Goal: Task Accomplishment & Management: Manage account settings

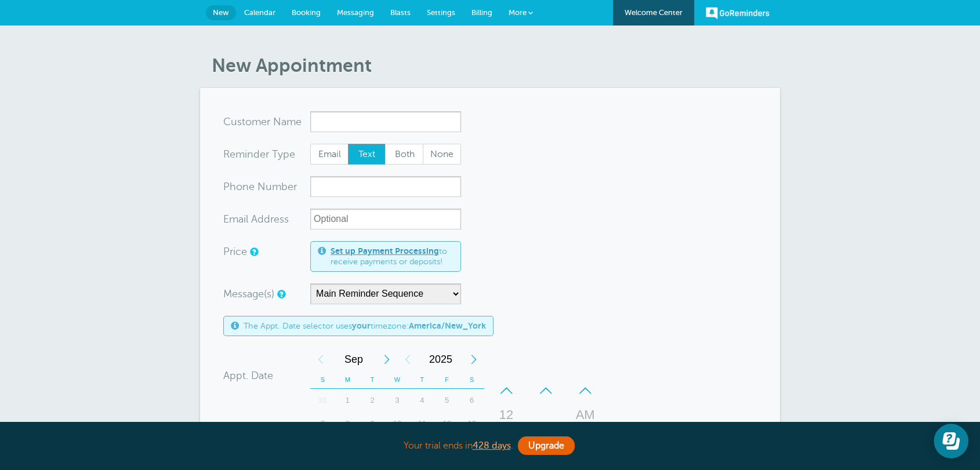
click at [481, 11] on span "Billing" at bounding box center [482, 12] width 21 height 9
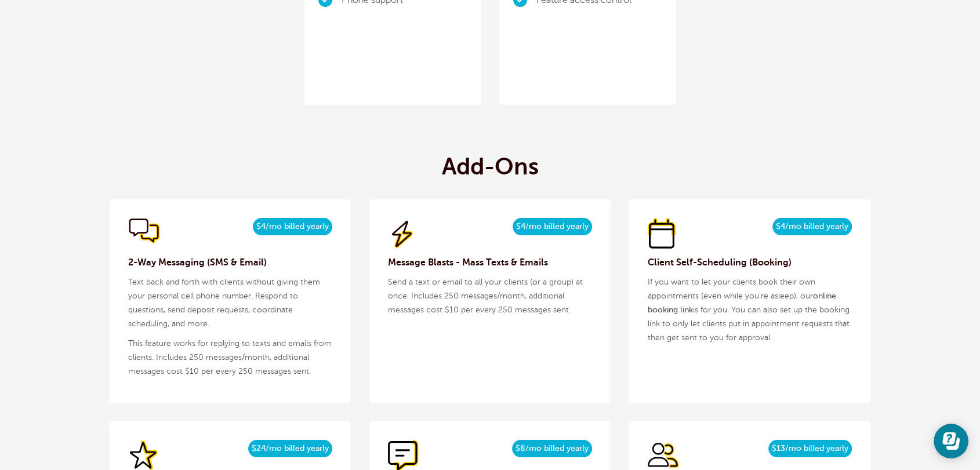
scroll to position [1203, 0]
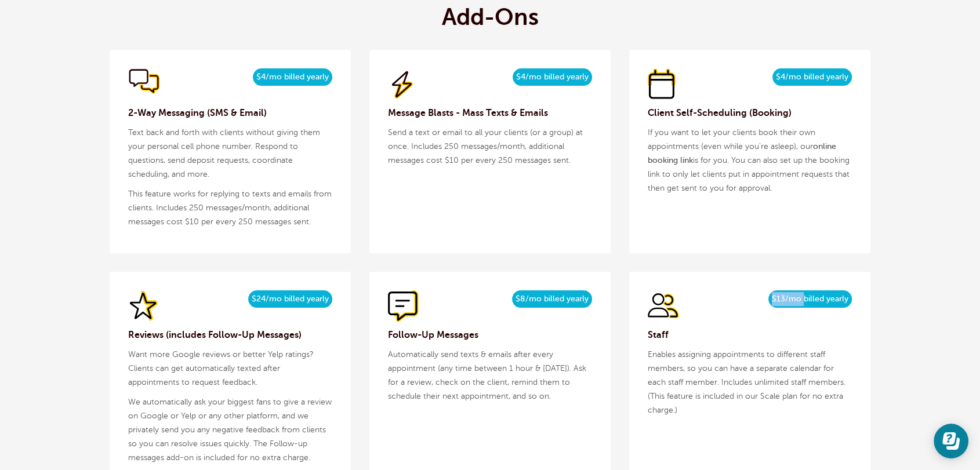
drag, startPoint x: 804, startPoint y: 297, endPoint x: 772, endPoint y: 294, distance: 32.6
click at [772, 295] on span "$13/mo billed yearly" at bounding box center [811, 299] width 84 height 17
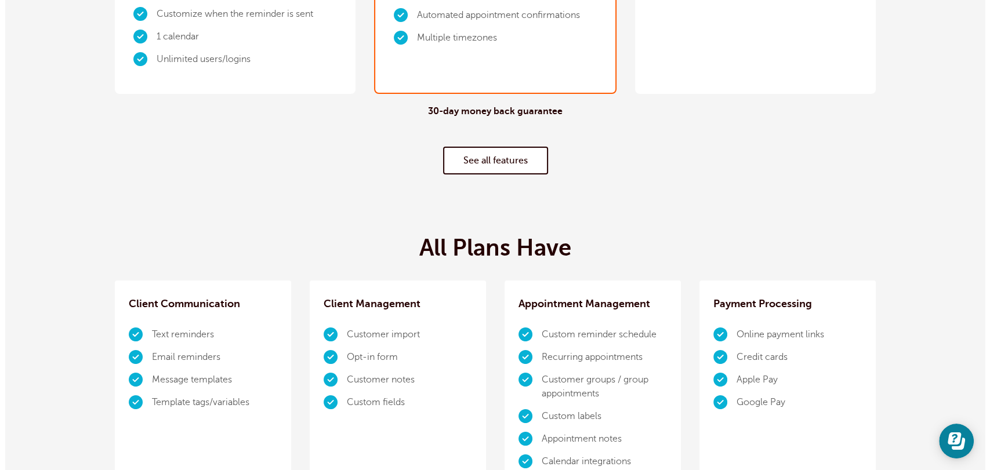
scroll to position [0, 0]
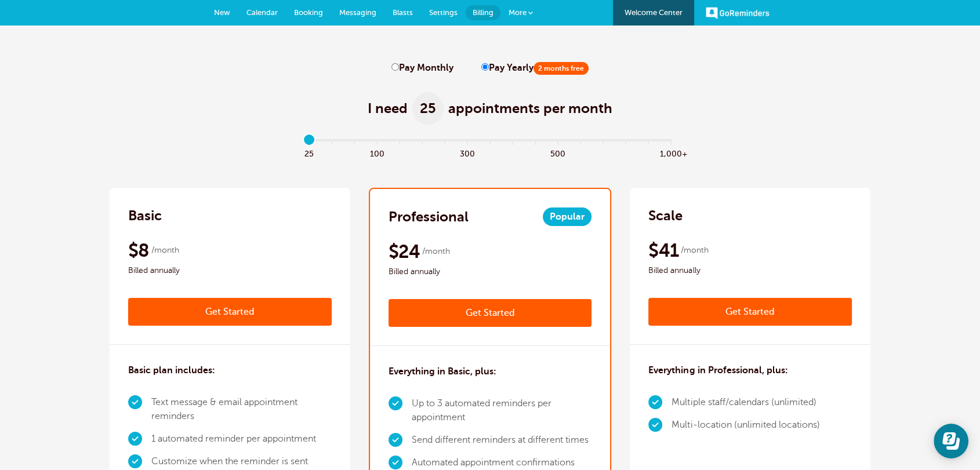
click at [520, 9] on span "More" at bounding box center [518, 12] width 18 height 9
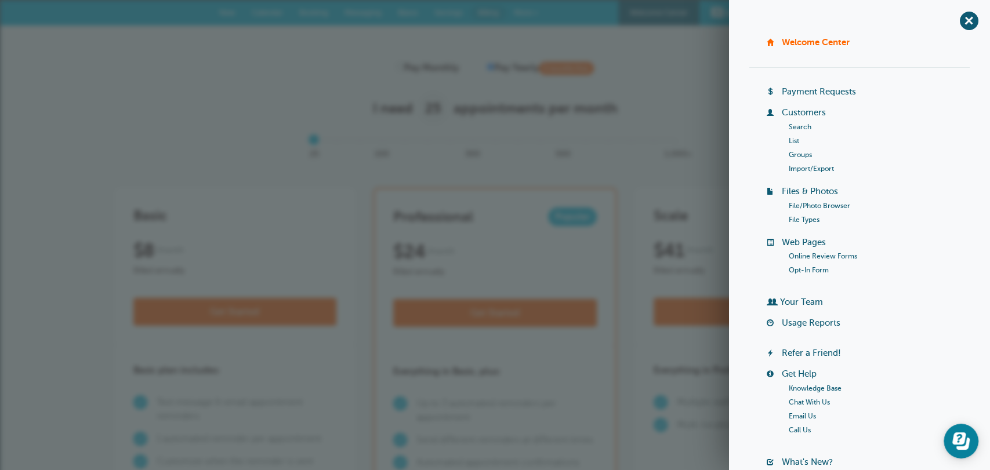
click at [794, 300] on link "Your Team" at bounding box center [801, 302] width 43 height 9
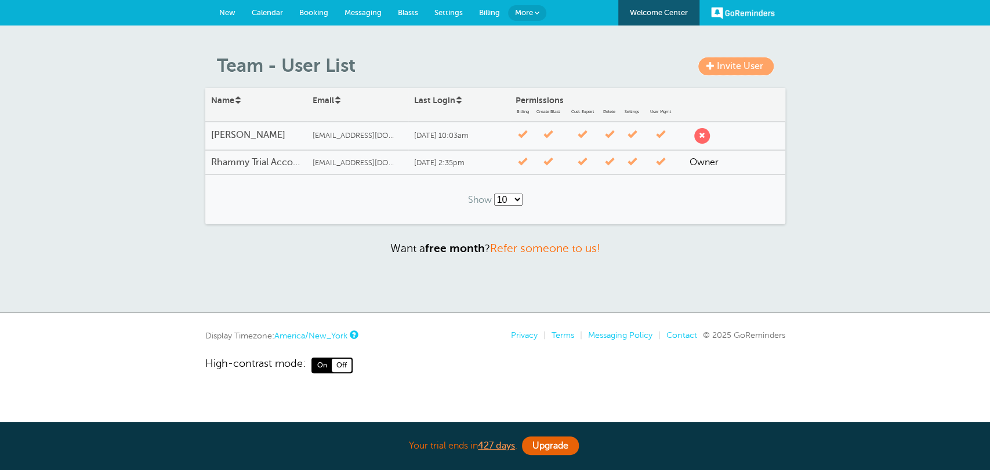
click at [748, 66] on span "Invite User" at bounding box center [740, 66] width 46 height 10
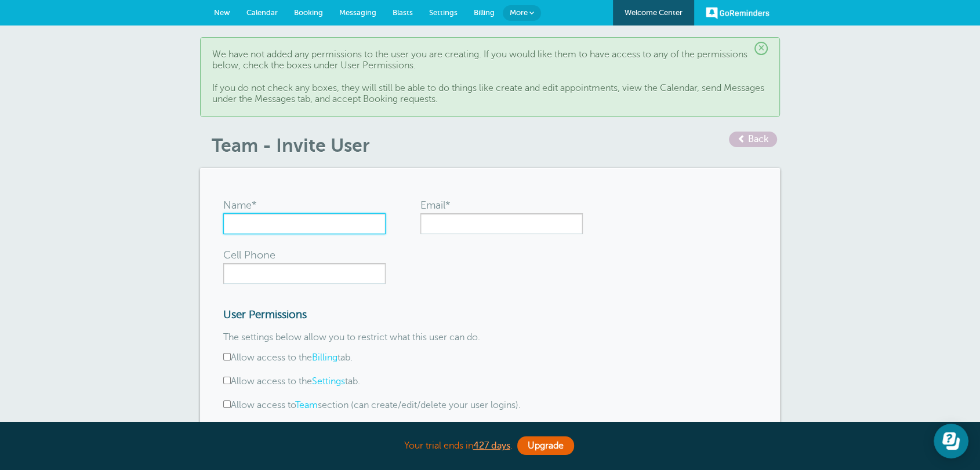
click at [251, 222] on input "Name*" at bounding box center [304, 223] width 162 height 21
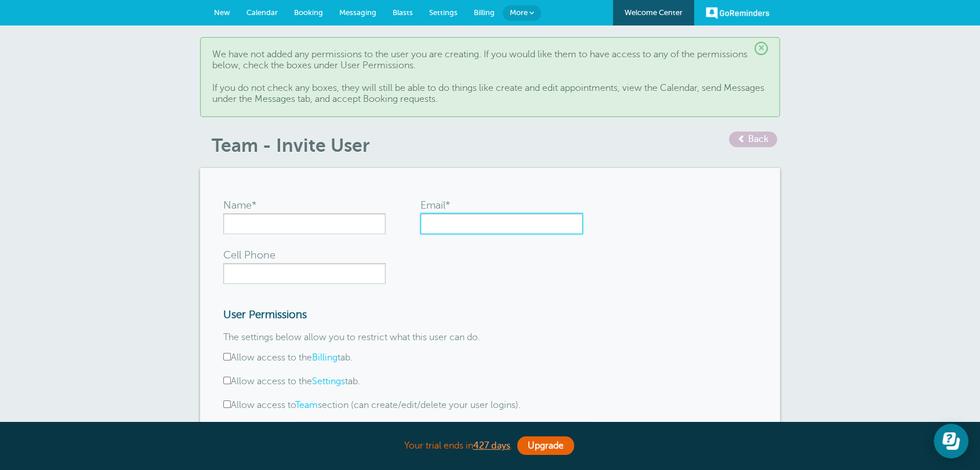
click at [451, 227] on input "Email*" at bounding box center [502, 223] width 162 height 21
click at [218, 6] on link "New" at bounding box center [222, 13] width 32 height 26
click at [438, 16] on link "Settings" at bounding box center [443, 13] width 45 height 26
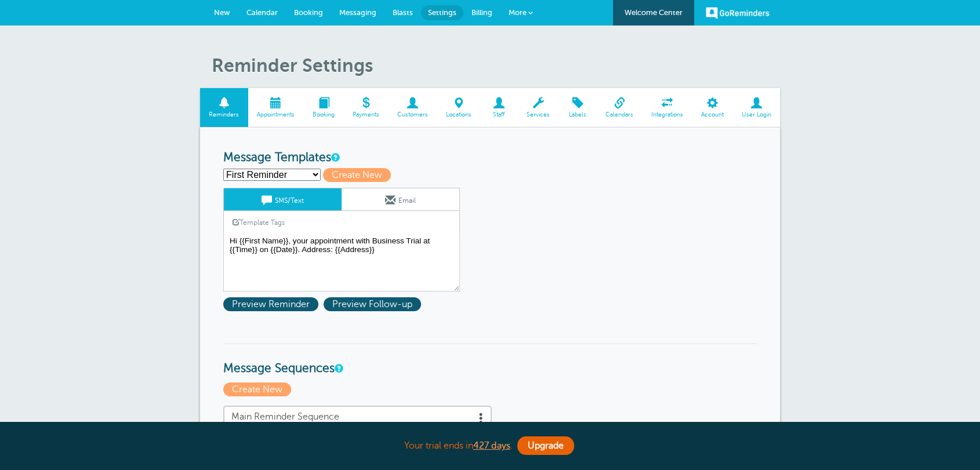
click at [499, 111] on span "Staff" at bounding box center [499, 114] width 26 height 7
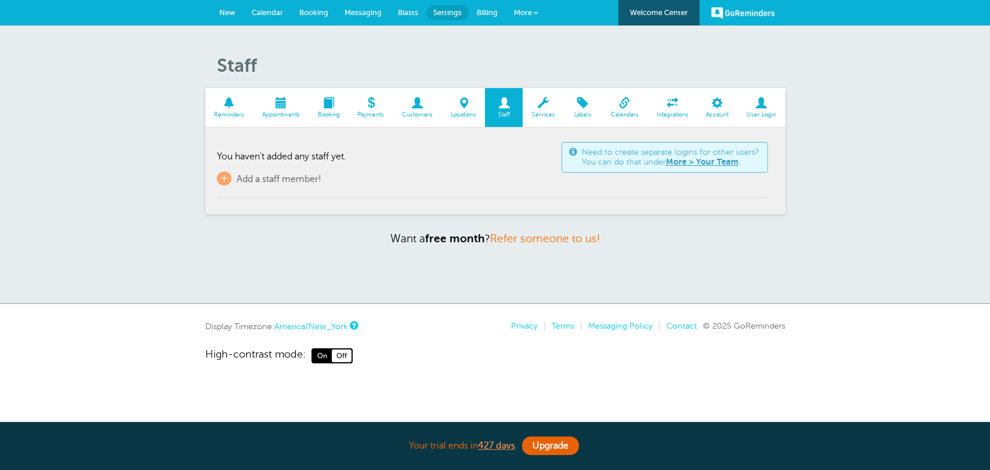
click at [240, 186] on td "Need to create separate logins for other users? You can do that under More > Yo…" at bounding box center [492, 168] width 551 height 59
click at [238, 178] on span "Add a staff member!" at bounding box center [279, 179] width 85 height 10
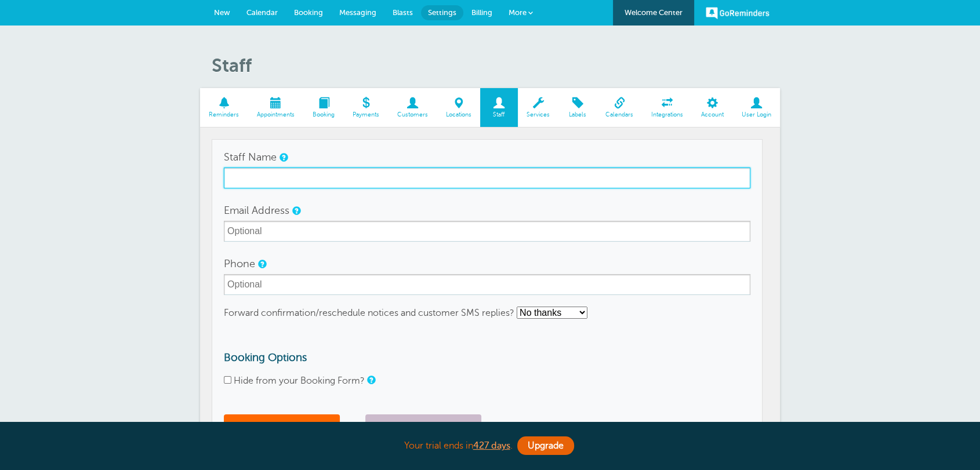
click at [289, 181] on input "Staff Name" at bounding box center [487, 178] width 527 height 21
type input "A"
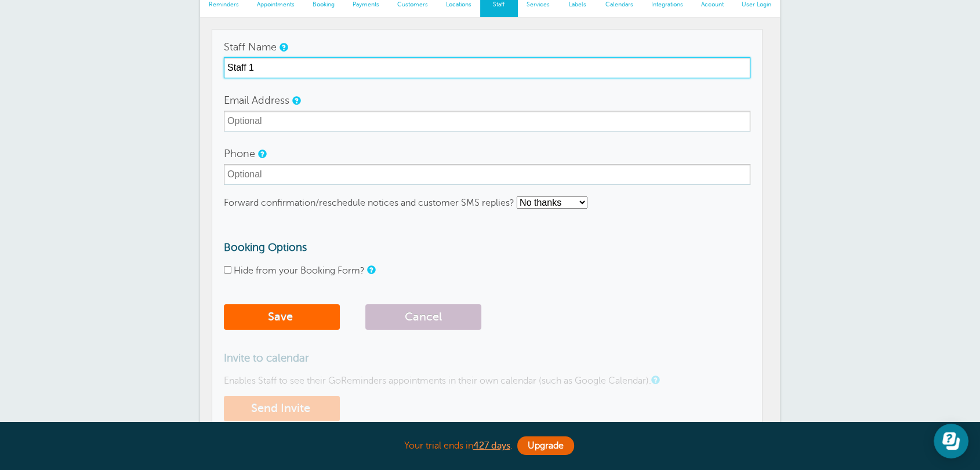
scroll to position [150, 0]
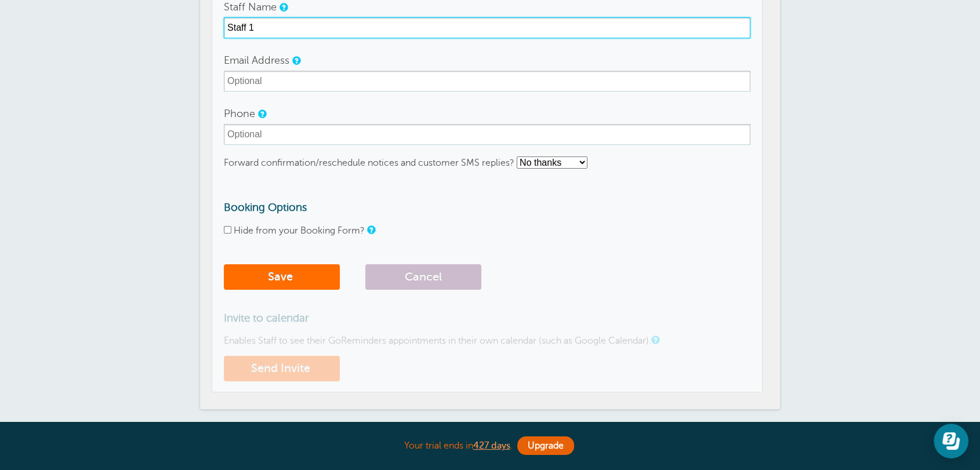
type input "Staff 1"
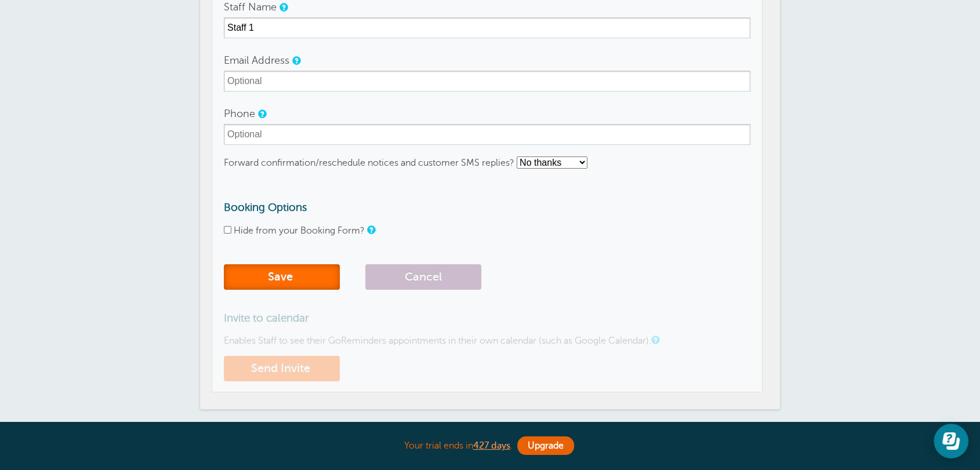
click at [288, 267] on button "Save" at bounding box center [282, 278] width 116 height 26
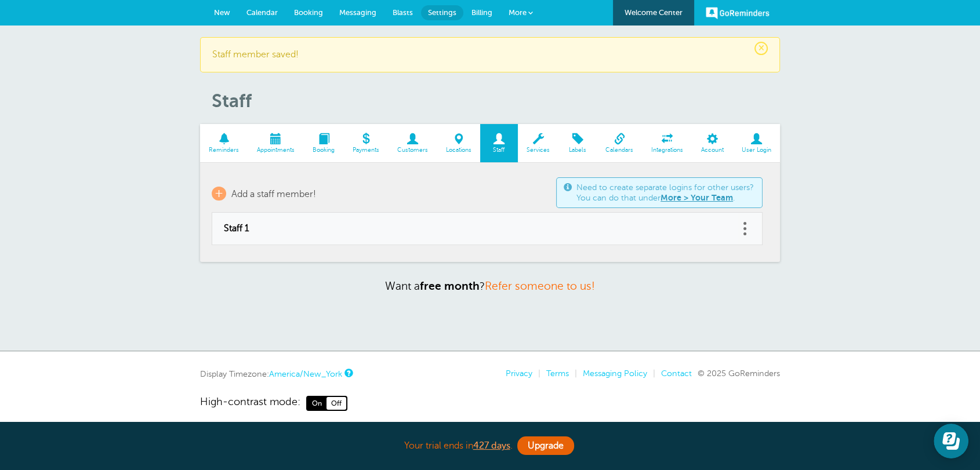
click at [219, 14] on span "New" at bounding box center [222, 12] width 16 height 9
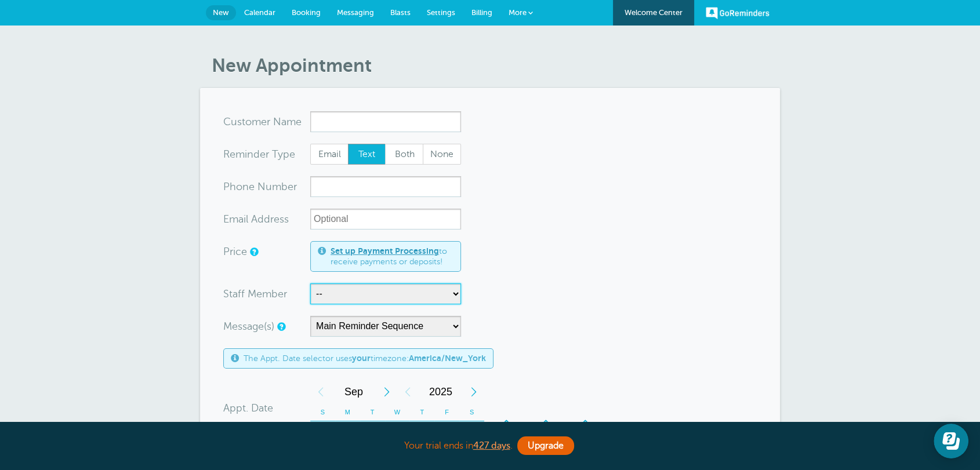
click at [328, 296] on select "-- Staff 1" at bounding box center [385, 294] width 151 height 21
select select "21638"
click at [310, 284] on select "-- Staff 1" at bounding box center [385, 294] width 151 height 21
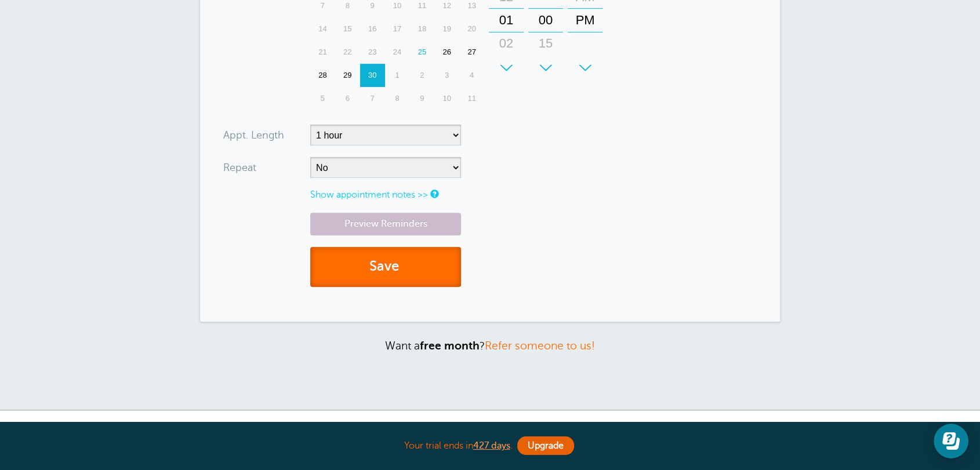
click at [383, 268] on button "Save" at bounding box center [385, 267] width 151 height 40
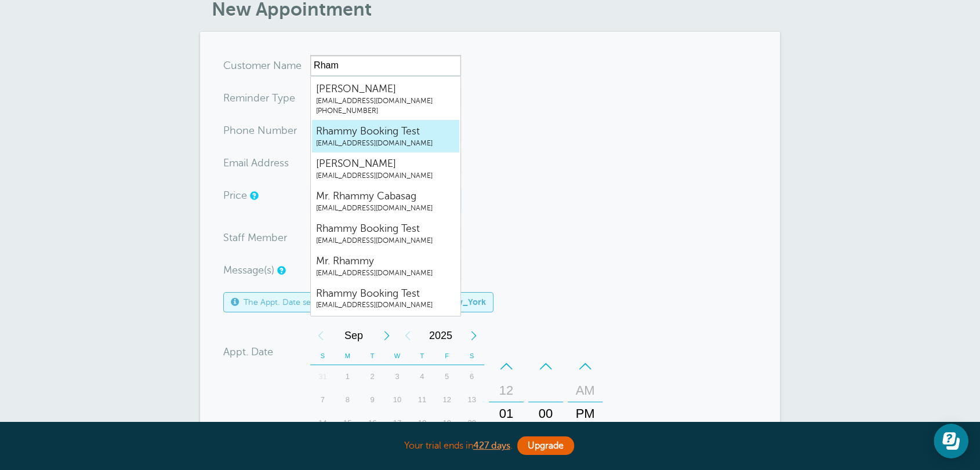
click at [421, 135] on span "Rhammy Booking Test" at bounding box center [385, 131] width 139 height 15
type input "RhammyBookingTestrhammy.grtrial@gmail.com"
type input "Rhammy Booking Test"
radio input "true"
type input "rhammy.grtrial@gmail.com"
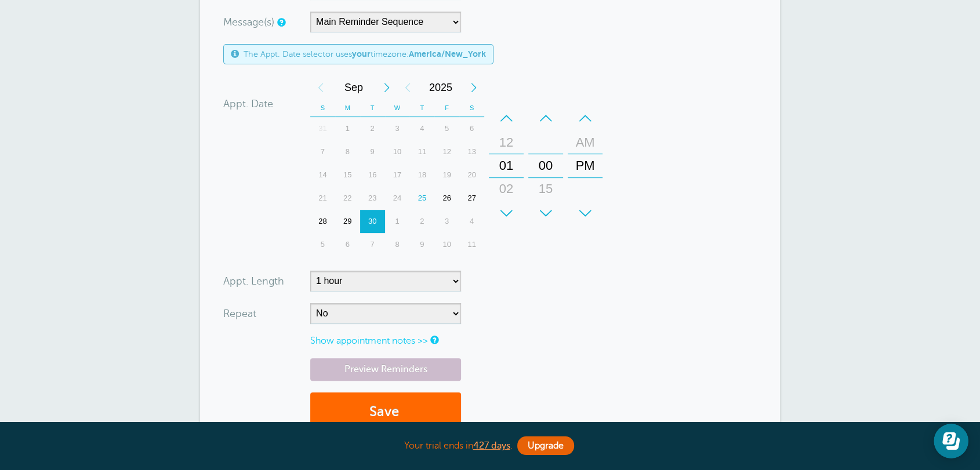
scroll to position [451, 0]
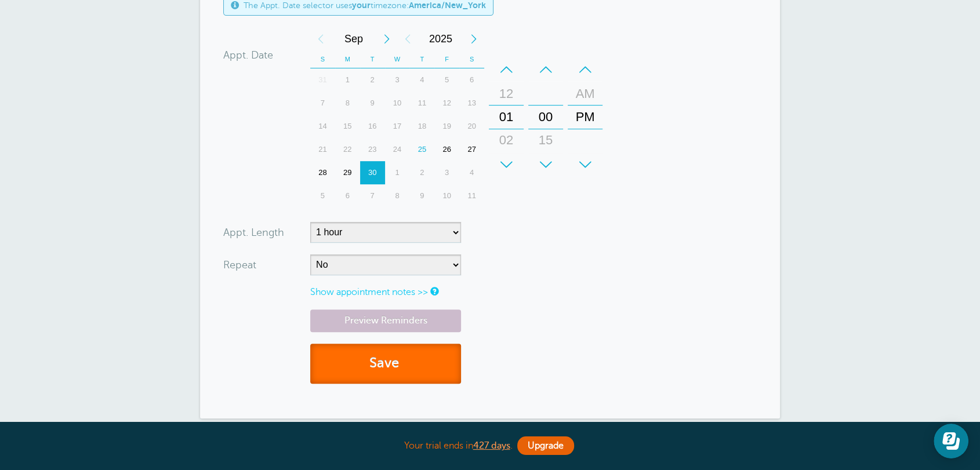
click at [394, 365] on button "Save" at bounding box center [385, 364] width 151 height 40
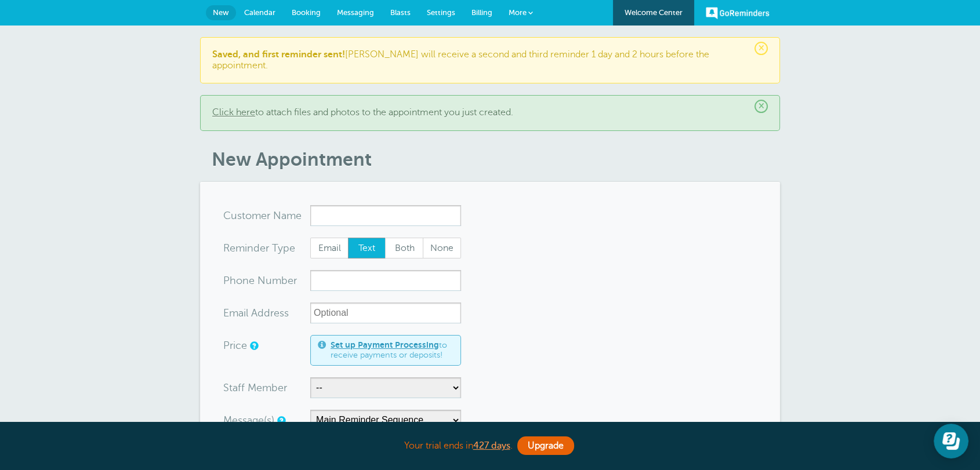
click at [260, 8] on span "Calendar" at bounding box center [259, 12] width 31 height 9
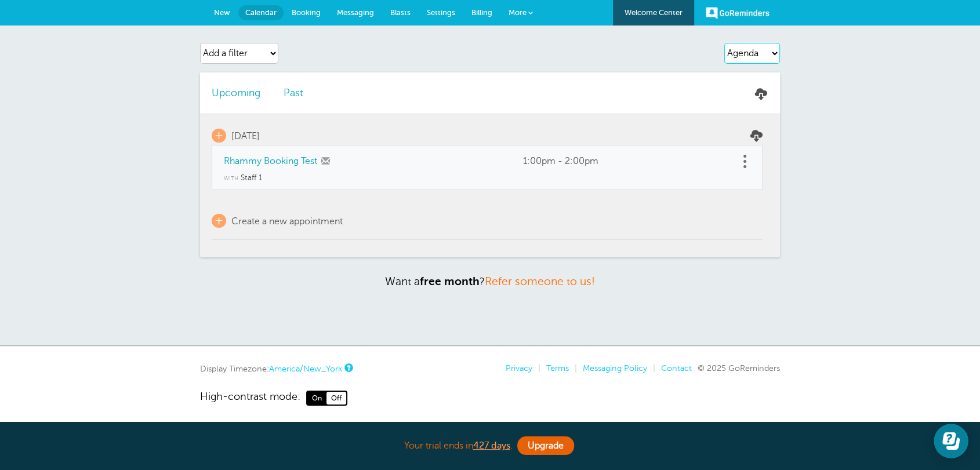
click at [765, 57] on select "Agenda Day Week Month (full view) Month (condensed)" at bounding box center [753, 53] width 56 height 21
click at [725, 43] on select "Agenda Day Week Month (full view) Month (condensed)" at bounding box center [753, 53] width 56 height 21
drag, startPoint x: 267, startPoint y: 179, endPoint x: 213, endPoint y: 157, distance: 57.5
click at [213, 157] on tbody "+ [DATE] Rhammy Booking Test 1:00pm - 2:00pm with Staff 1 +" at bounding box center [487, 177] width 551 height 126
click at [222, 49] on select "Add a filter Customer Search Staff Appointment Status Payment Status" at bounding box center [239, 53] width 78 height 21
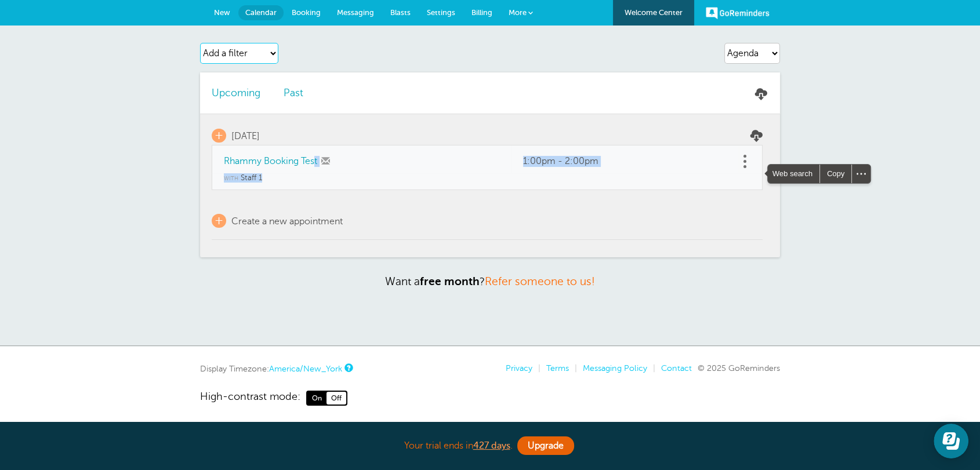
select select "staff"
click at [200, 43] on select "Add a filter Customer Search Staff Appointment Status Payment Status" at bounding box center [239, 53] width 78 height 21
select select
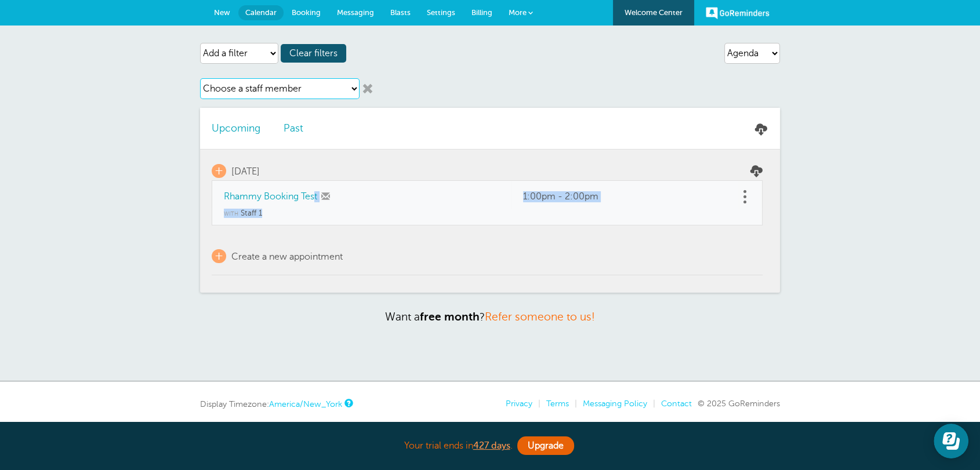
click at [262, 89] on select "Choose a staff member Staff 1" at bounding box center [280, 88] width 160 height 21
select select "21638"
click at [200, 78] on select "Choose a staff member Staff 1" at bounding box center [280, 88] width 160 height 21
click at [369, 86] on link at bounding box center [368, 89] width 12 height 12
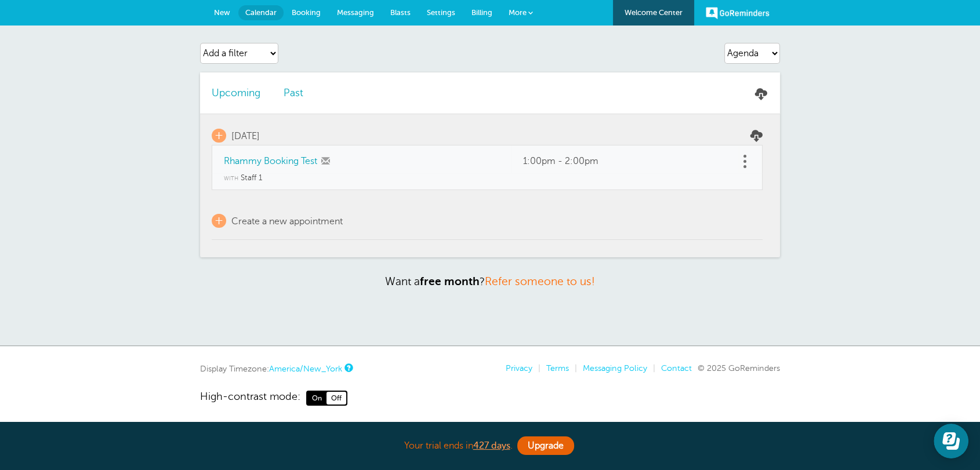
click at [444, 15] on span "Settings" at bounding box center [441, 12] width 28 height 9
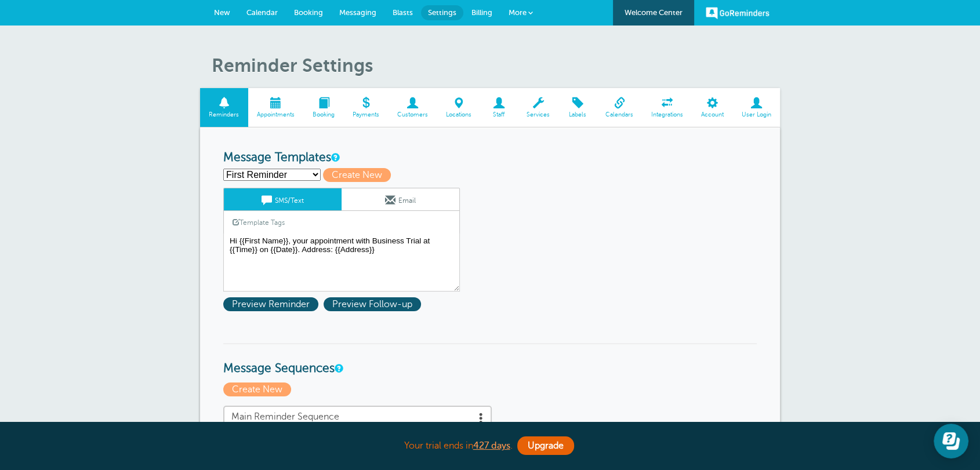
click at [584, 112] on span "Labels" at bounding box center [578, 114] width 26 height 7
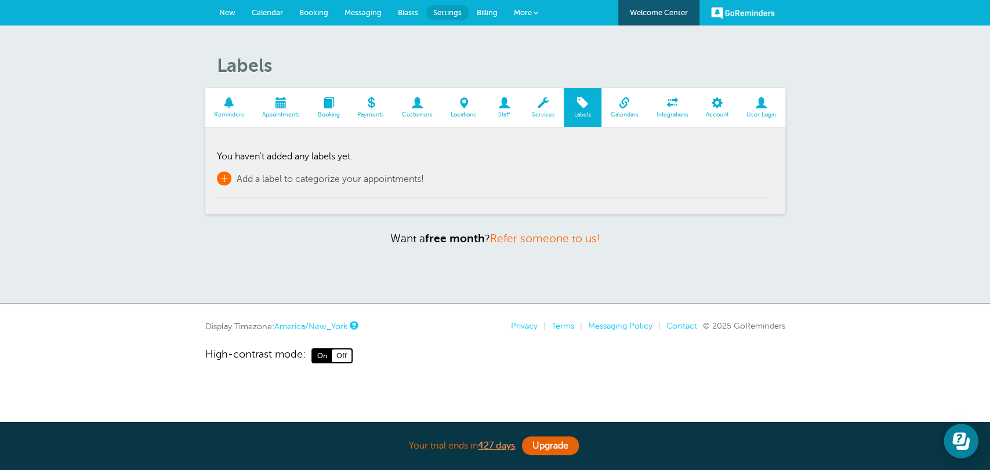
click at [227, 173] on span "+" at bounding box center [224, 179] width 15 height 14
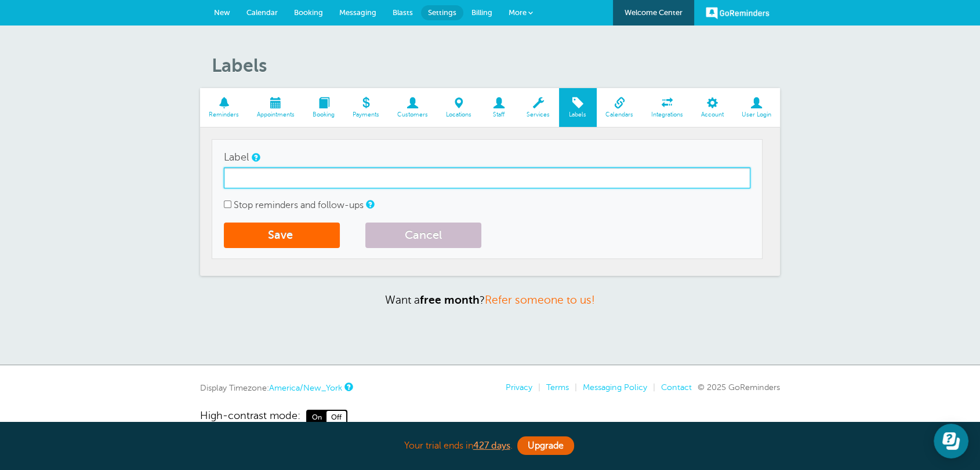
click at [253, 184] on input "Label" at bounding box center [487, 178] width 527 height 21
type input "[PERSON_NAME]"
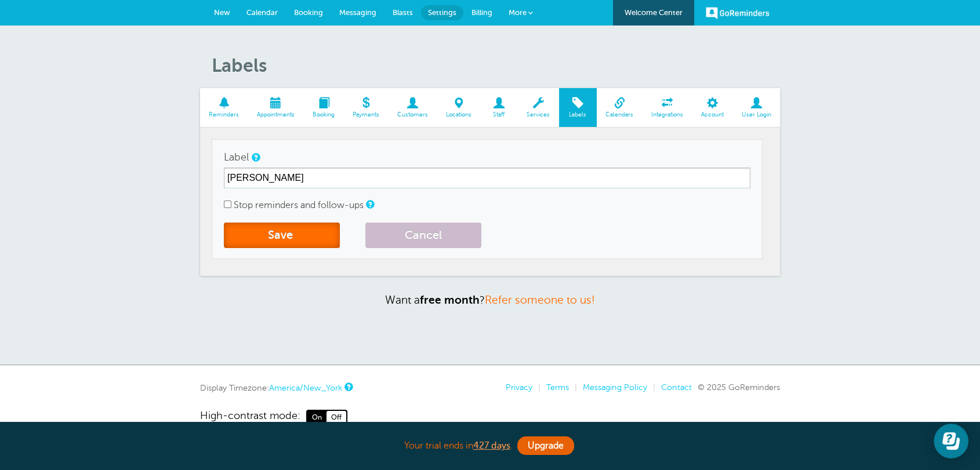
click at [299, 233] on button "Save" at bounding box center [282, 236] width 116 height 26
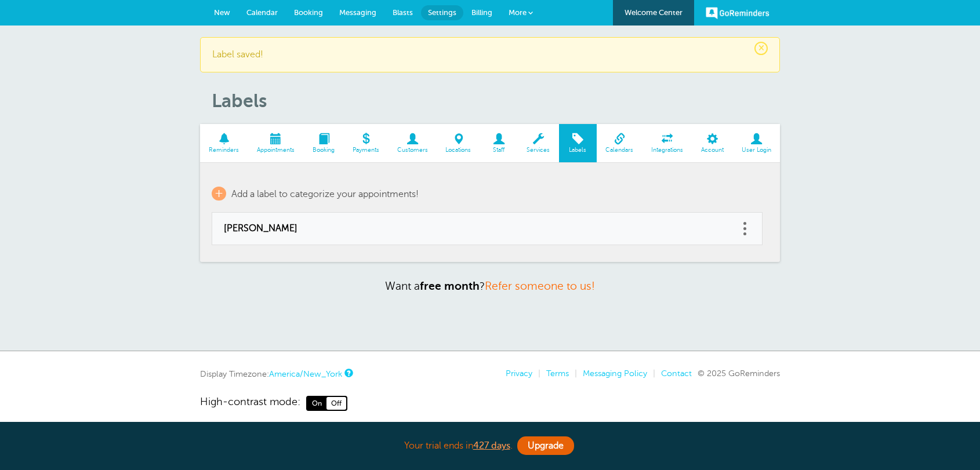
click at [224, 195] on span "+" at bounding box center [219, 194] width 15 height 14
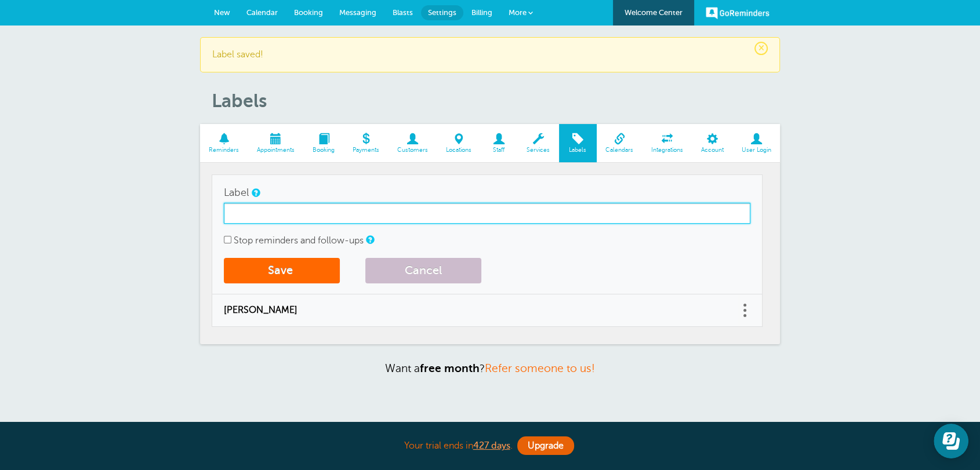
click at [269, 220] on input "Label" at bounding box center [487, 213] width 527 height 21
type input "[PERSON_NAME]"
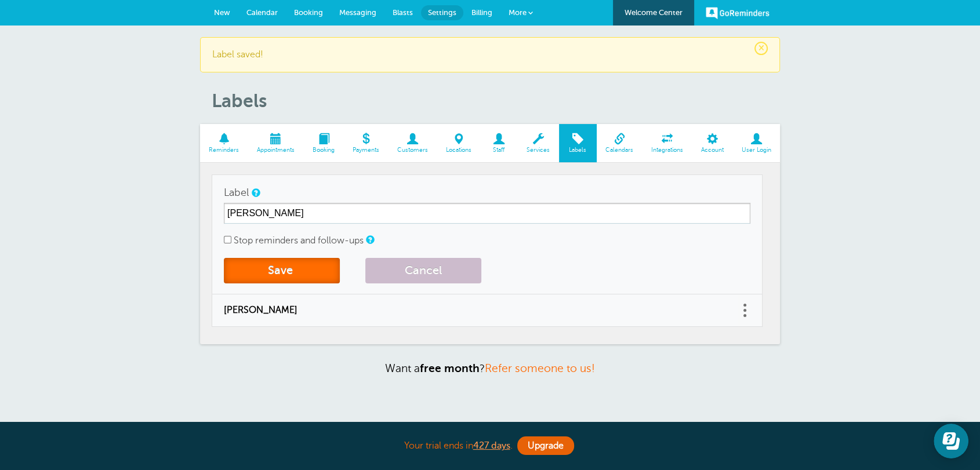
click at [253, 264] on button "Save" at bounding box center [282, 271] width 116 height 26
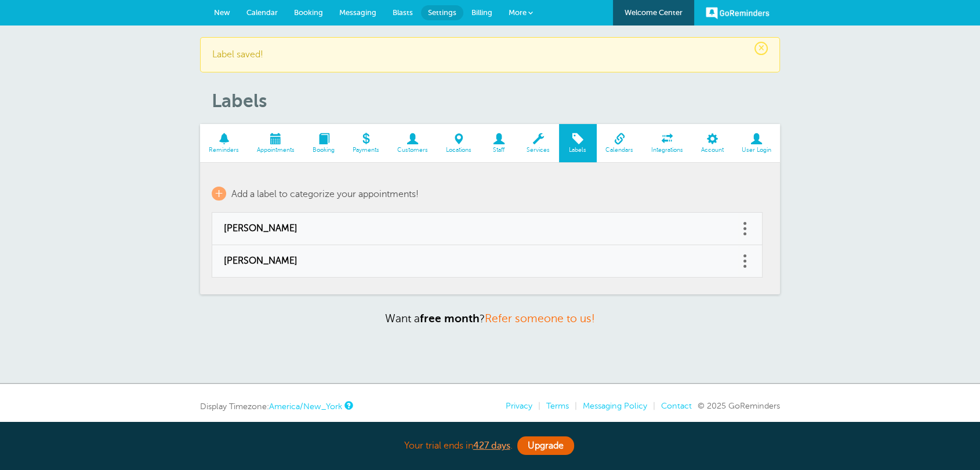
click at [226, 16] on link "New" at bounding box center [222, 13] width 32 height 26
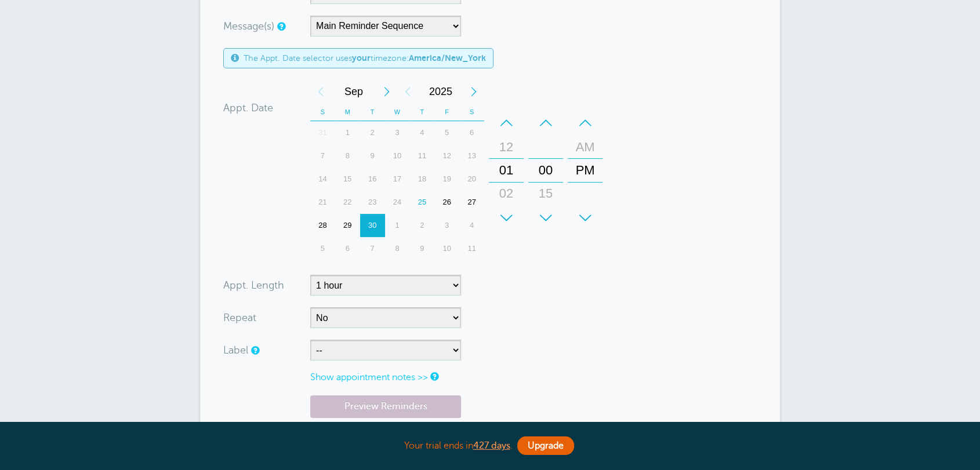
scroll to position [300, 0]
click at [324, 354] on select "-- Jess Ray" at bounding box center [385, 350] width 151 height 21
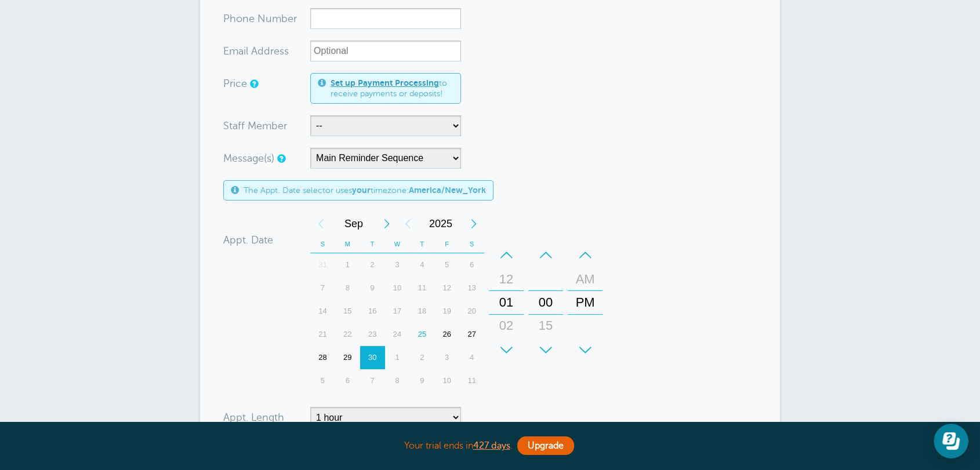
scroll to position [0, 0]
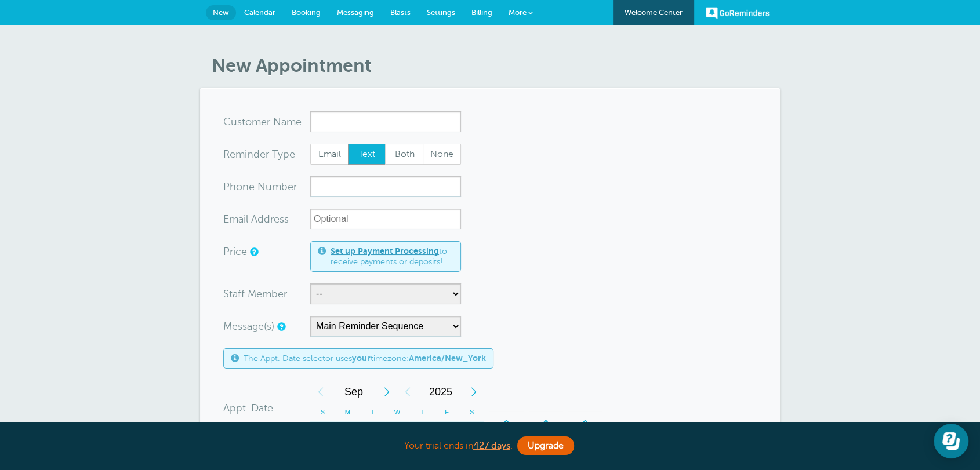
click at [258, 6] on link "Calendar" at bounding box center [260, 13] width 48 height 26
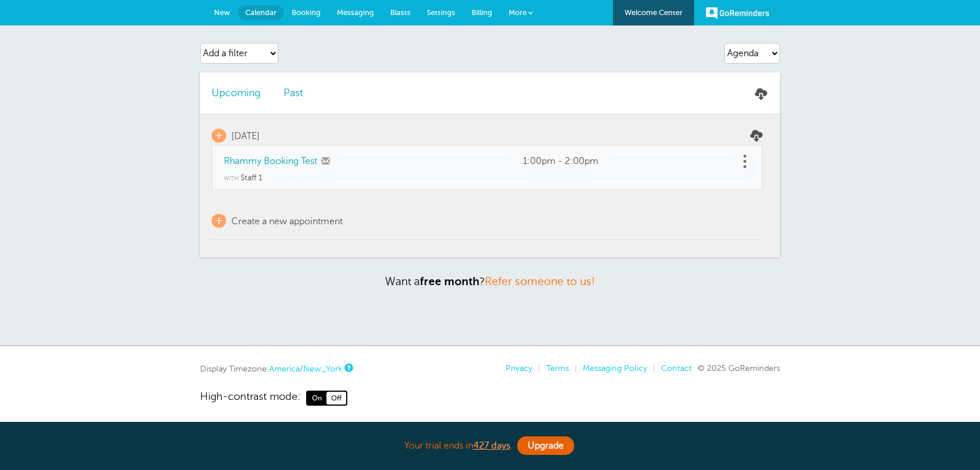
click at [257, 163] on link "Rhammy Booking Test" at bounding box center [270, 161] width 93 height 10
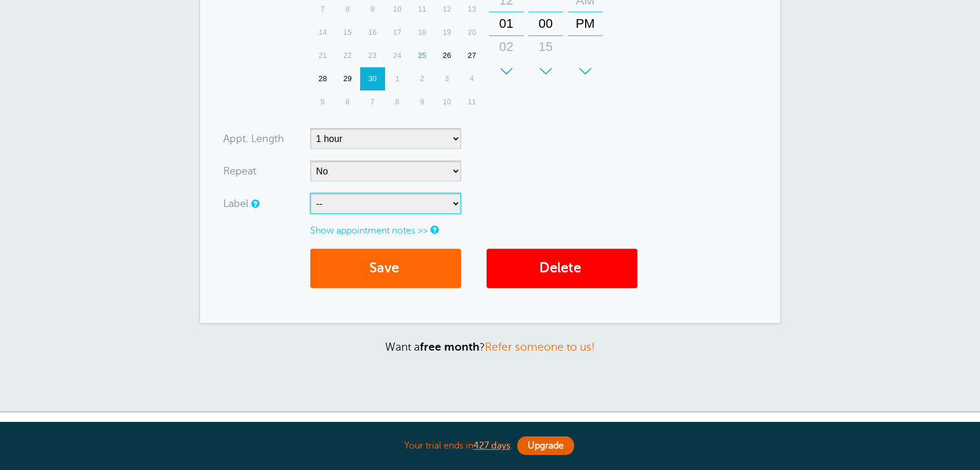
click at [329, 204] on select "-- [PERSON_NAME]" at bounding box center [385, 203] width 151 height 21
select select "6791"
click at [310, 193] on select "-- [PERSON_NAME]" at bounding box center [385, 203] width 151 height 21
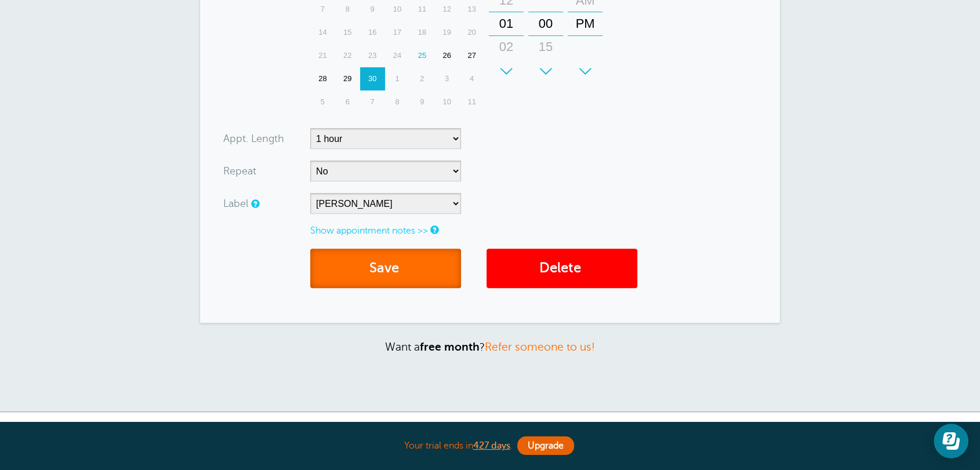
click at [388, 266] on button "Save" at bounding box center [385, 269] width 151 height 40
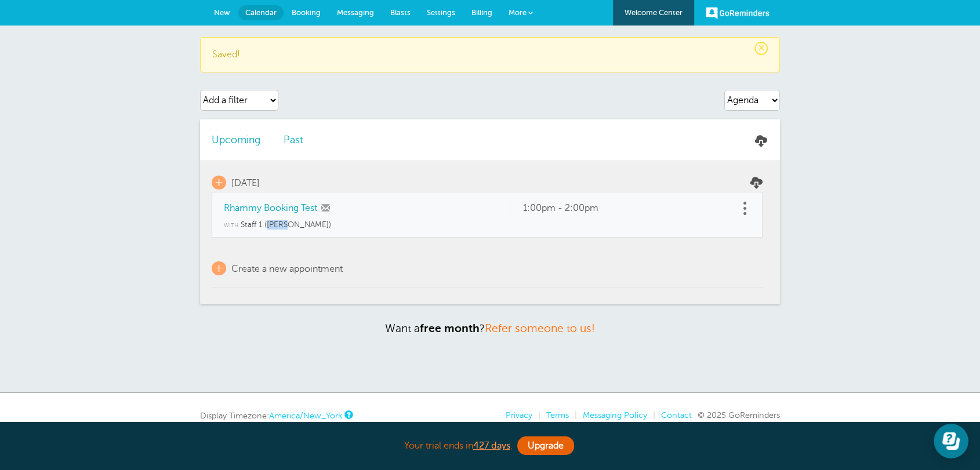
drag, startPoint x: 290, startPoint y: 225, endPoint x: 266, endPoint y: 225, distance: 24.4
click at [266, 225] on td "with Staff 1 (Jess)" at bounding box center [487, 228] width 551 height 17
click at [267, 231] on td "with Staff 1 (Jess)" at bounding box center [487, 228] width 551 height 17
drag, startPoint x: 267, startPoint y: 226, endPoint x: 281, endPoint y: 224, distance: 13.5
click at [281, 224] on span "(Jess)" at bounding box center [298, 224] width 67 height 9
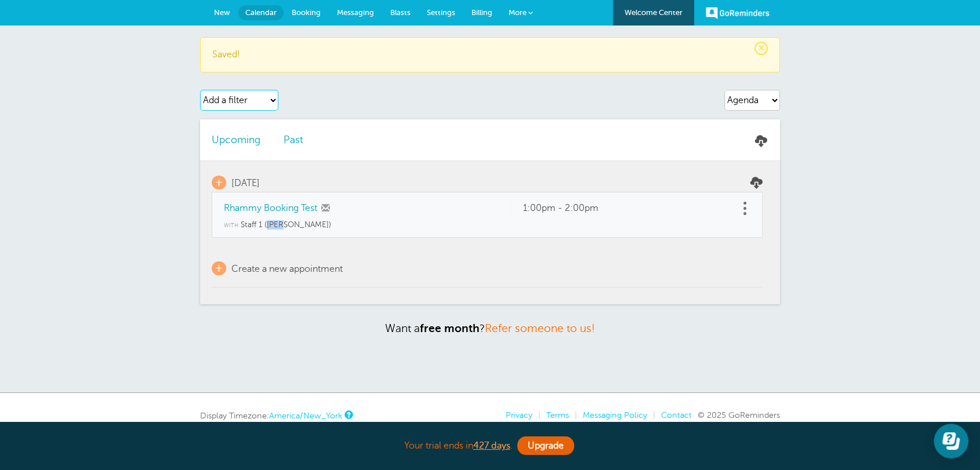
click at [236, 99] on select "Add a filter Customer Search Staff Label Appointment Status Payment Status" at bounding box center [239, 100] width 78 height 21
select select "labels"
click at [200, 90] on select "Add a filter Customer Search Staff Label Appointment Status Payment Status" at bounding box center [239, 100] width 78 height 21
select select
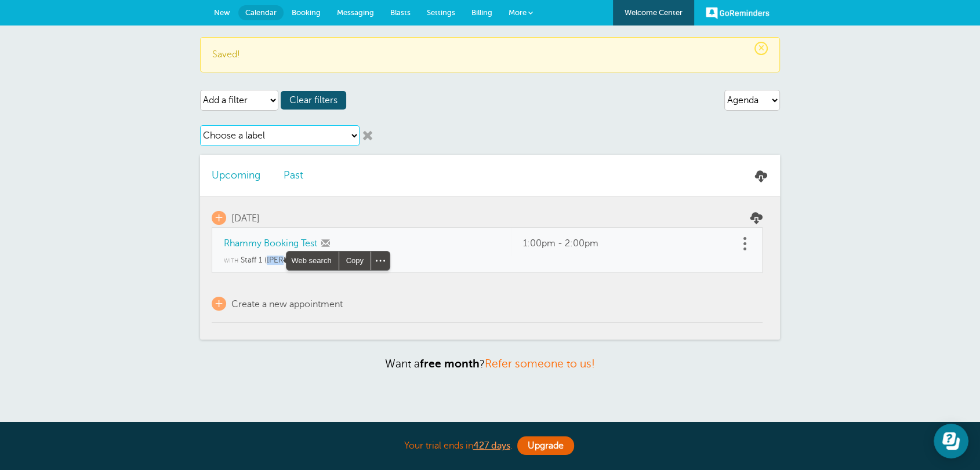
click at [297, 136] on select "Choose a label Jess Ray" at bounding box center [280, 135] width 160 height 21
select select "6791"
click at [200, 125] on select "Choose a label Jess Ray" at bounding box center [280, 135] width 160 height 21
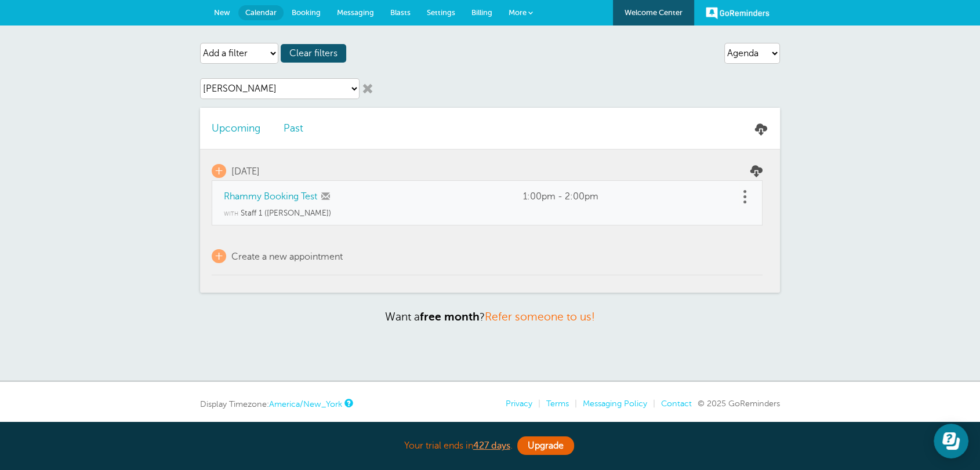
click at [370, 89] on link at bounding box center [368, 89] width 12 height 12
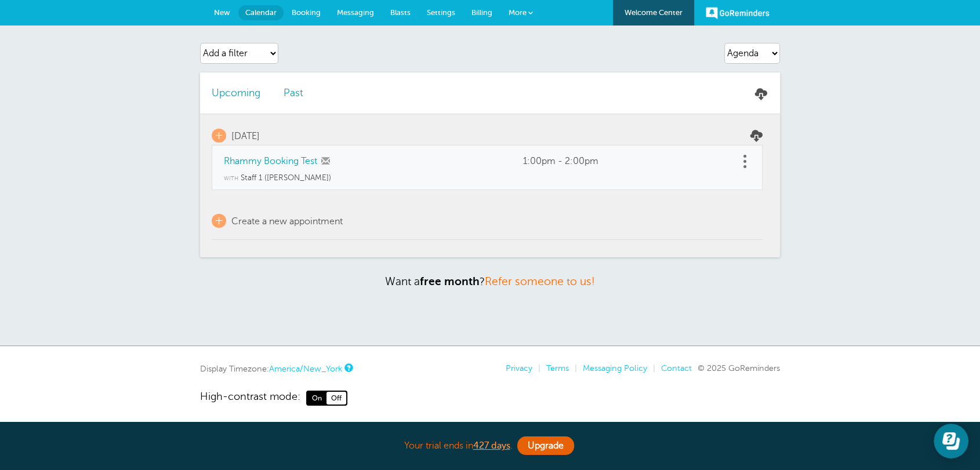
click at [212, 15] on link "New" at bounding box center [222, 13] width 32 height 26
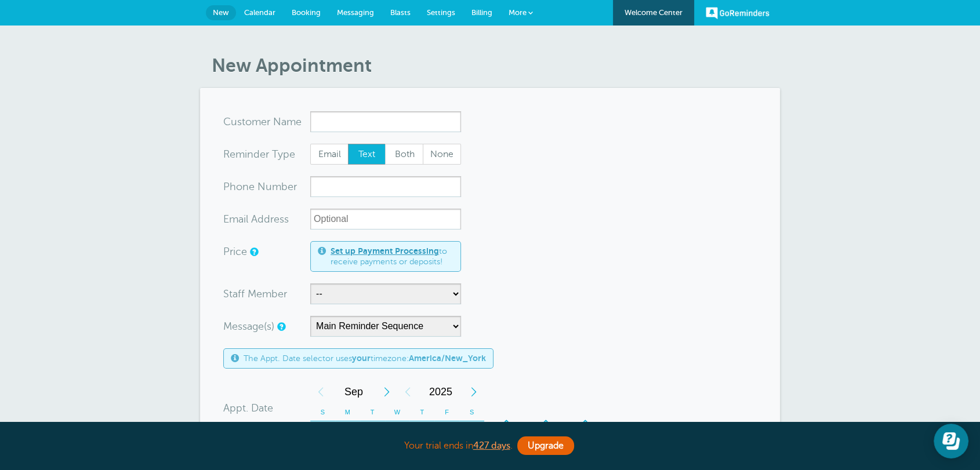
click at [490, 13] on span "Billing" at bounding box center [482, 12] width 21 height 9
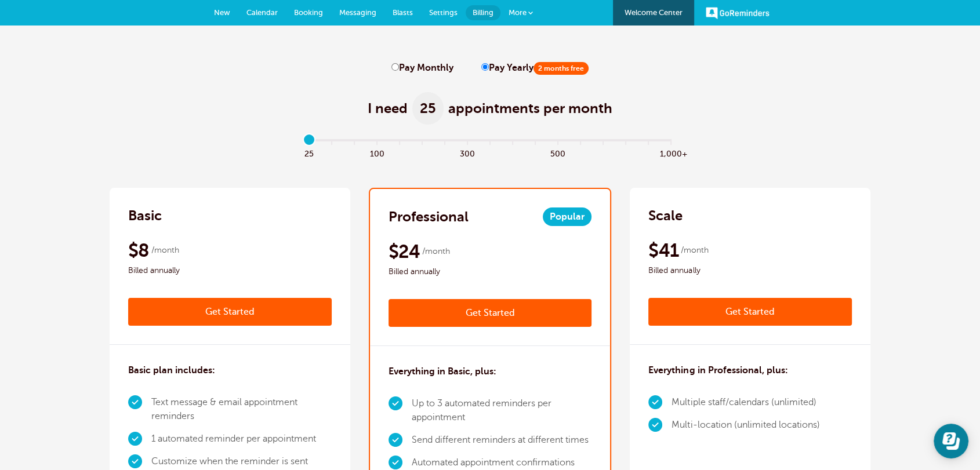
click at [435, 5] on link "Settings" at bounding box center [443, 13] width 45 height 26
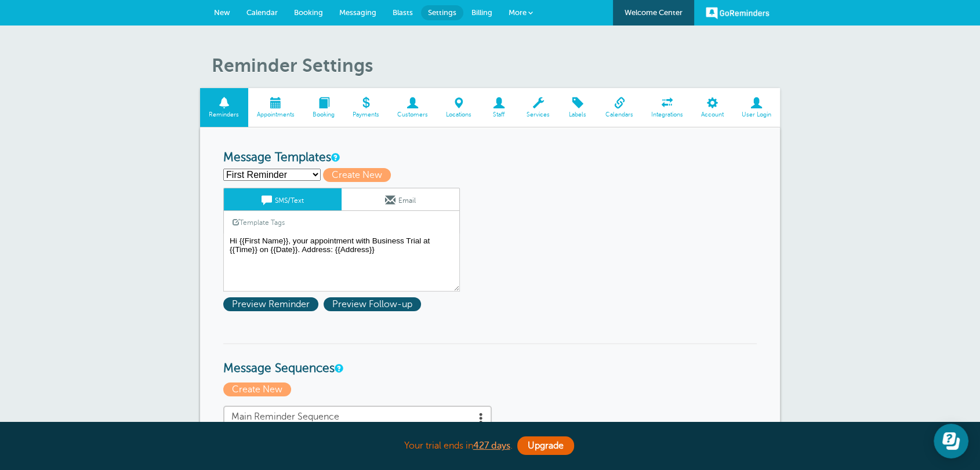
click at [469, 113] on span "Locations" at bounding box center [459, 114] width 32 height 7
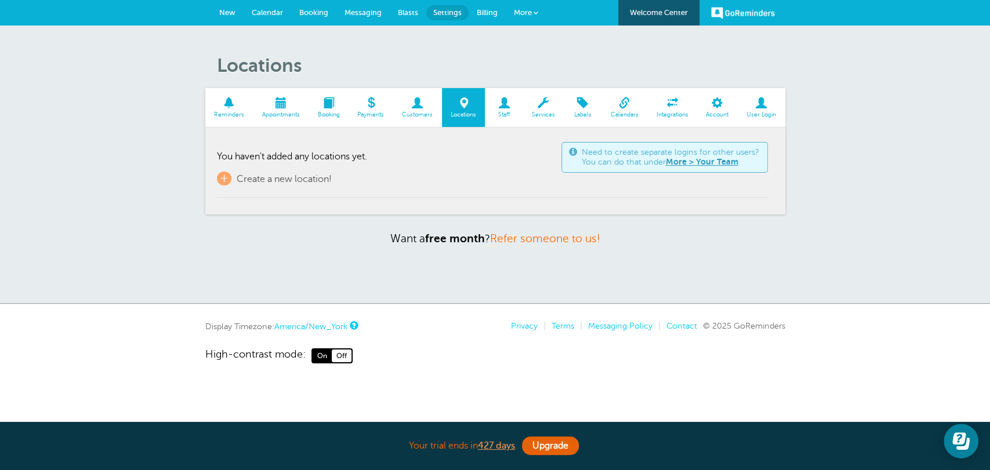
click at [493, 14] on span "Billing" at bounding box center [487, 12] width 21 height 9
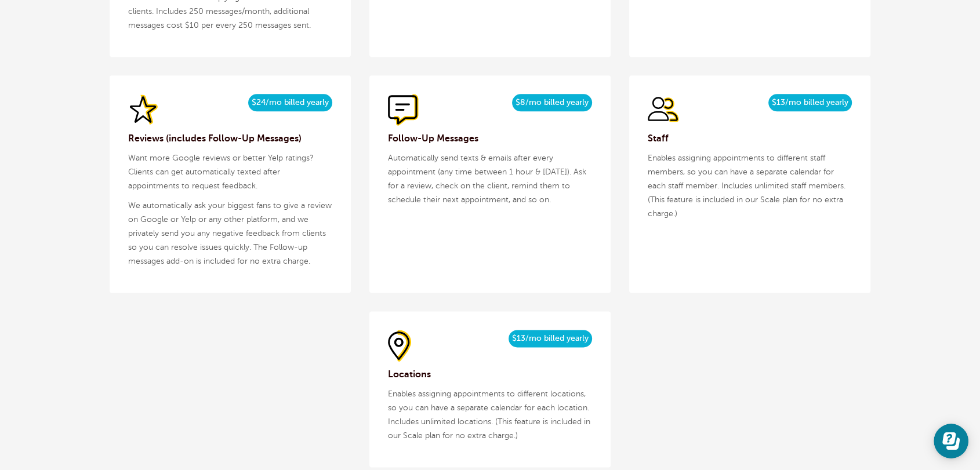
scroll to position [1504, 0]
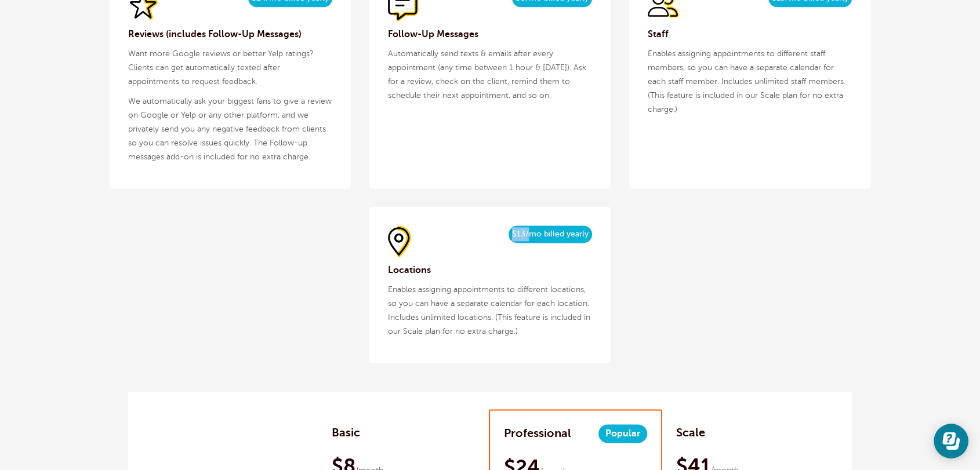
drag, startPoint x: 513, startPoint y: 236, endPoint x: 533, endPoint y: 231, distance: 19.6
click at [533, 231] on span "$13/mo billed yearly" at bounding box center [551, 234] width 84 height 17
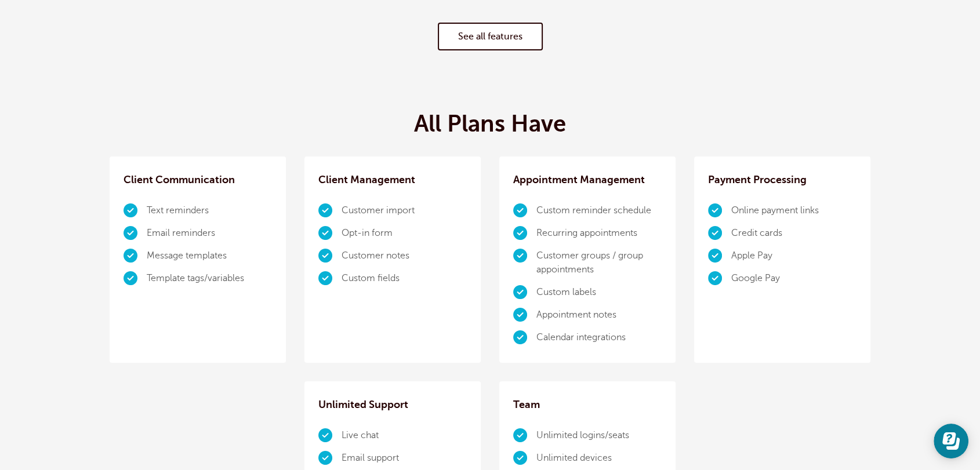
scroll to position [0, 0]
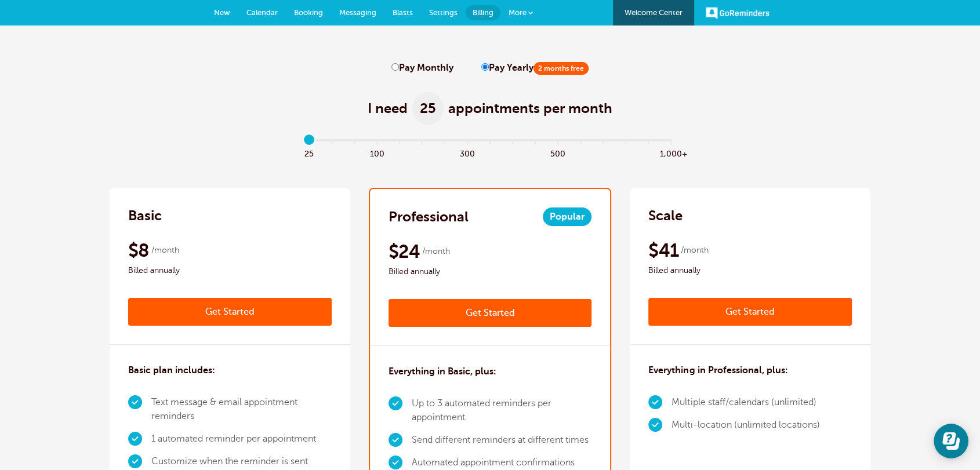
click at [432, 8] on span "Settings" at bounding box center [443, 12] width 28 height 9
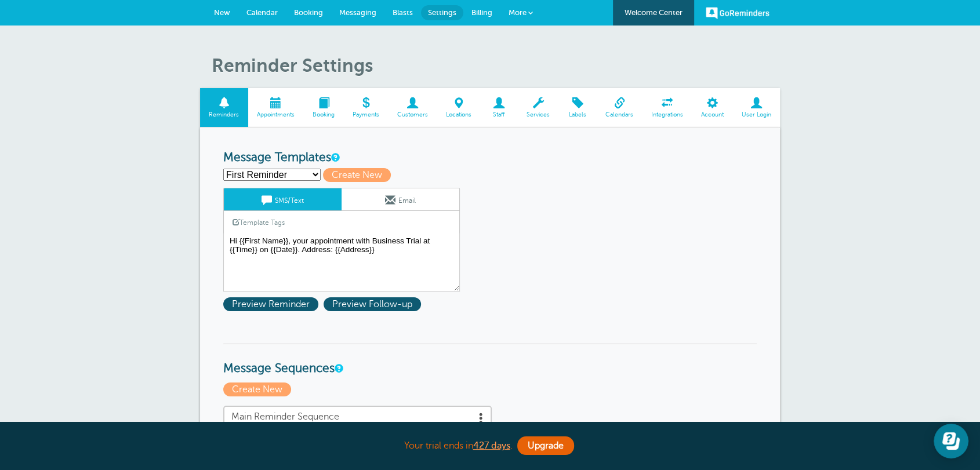
click at [423, 107] on span at bounding box center [412, 102] width 49 height 11
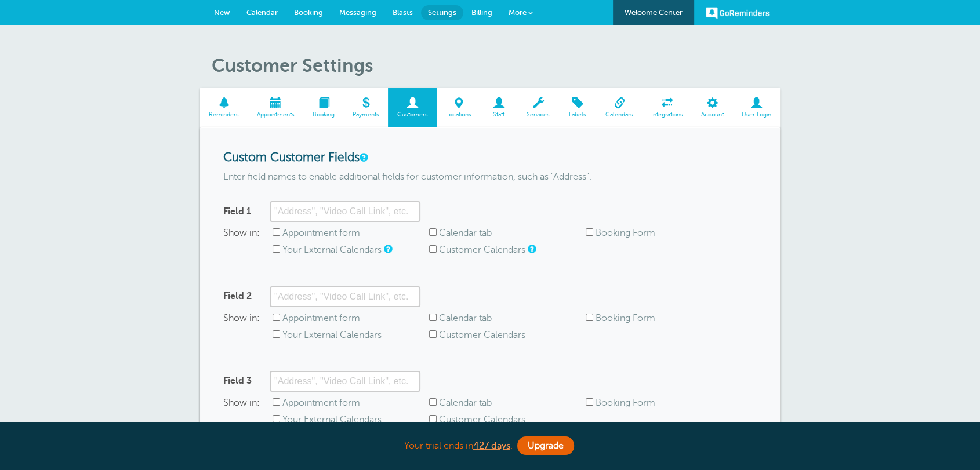
click at [324, 213] on input "Field 1" at bounding box center [345, 211] width 151 height 21
click at [274, 210] on input "Address" at bounding box center [345, 211] width 151 height 21
type input "Cust Address"
click at [324, 234] on label "Appointment form" at bounding box center [322, 233] width 78 height 10
click at [280, 234] on input "Appointment form" at bounding box center [277, 233] width 8 height 8
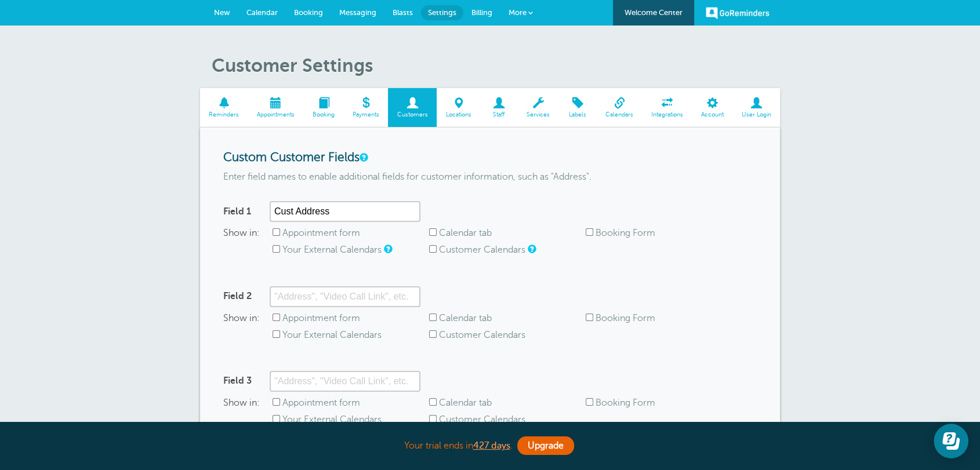
checkbox input "true"
click at [436, 232] on input "Calendar tab" at bounding box center [433, 233] width 8 height 8
checkbox input "true"
click at [278, 249] on input "Your External Calendars" at bounding box center [277, 249] width 8 height 8
checkbox input "true"
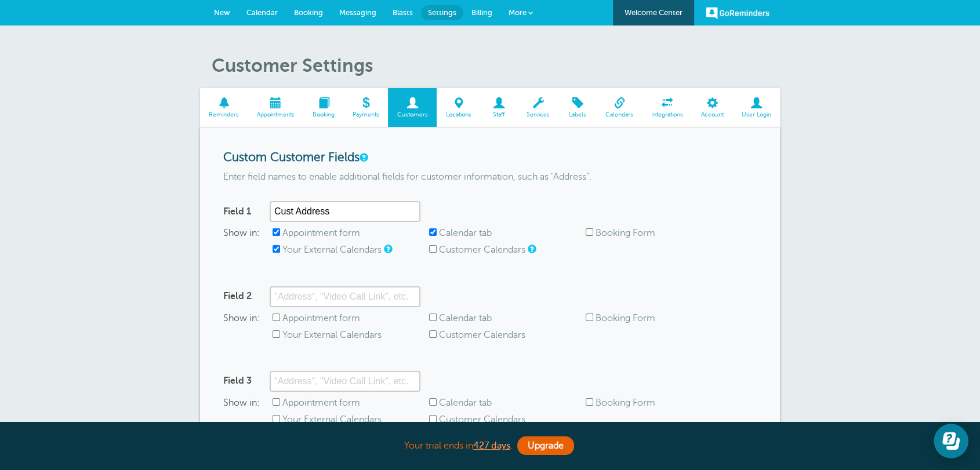
click at [431, 247] on input "Customer Calendars" at bounding box center [433, 249] width 8 height 8
checkbox input "true"
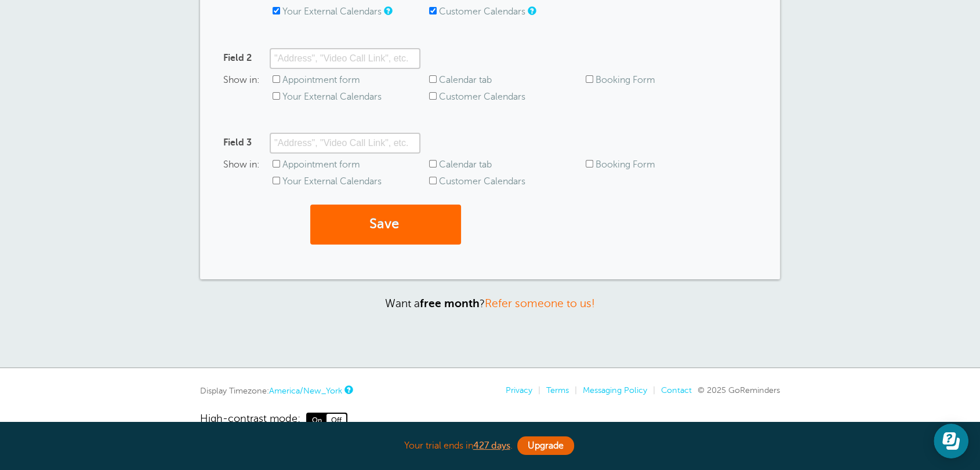
scroll to position [266, 0]
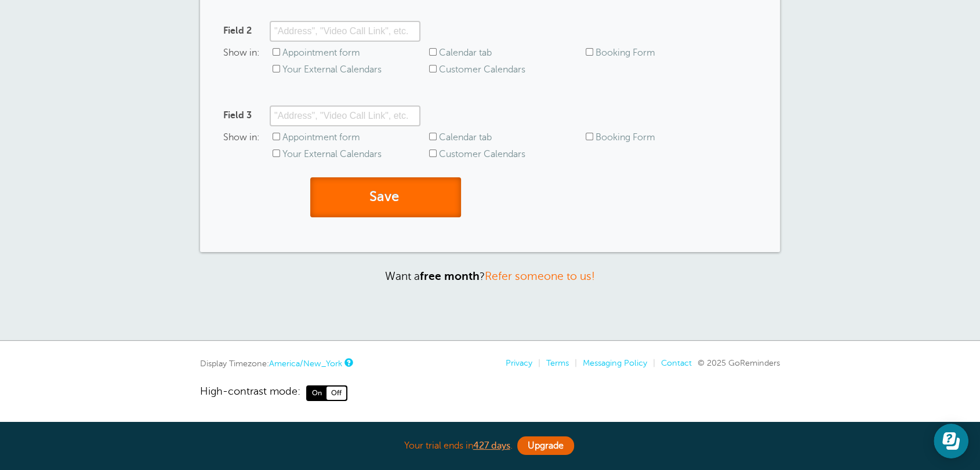
click at [382, 204] on button "Save" at bounding box center [385, 198] width 151 height 40
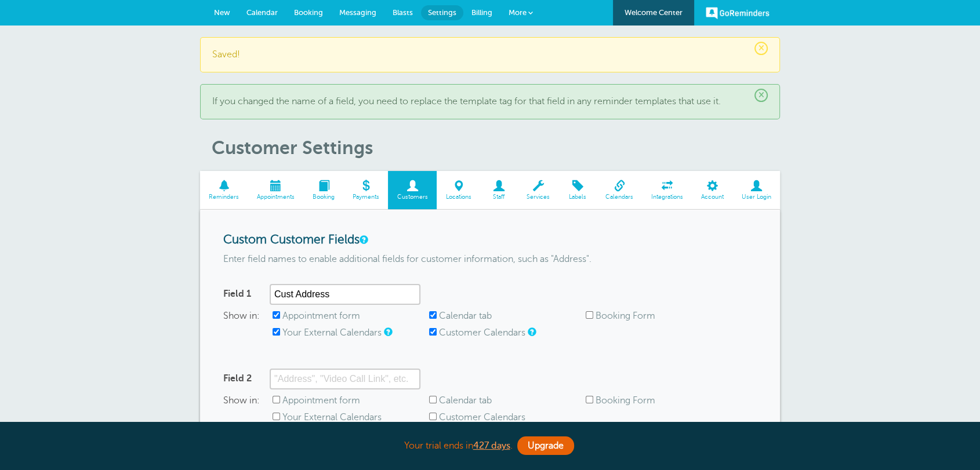
click at [222, 13] on span "New" at bounding box center [222, 12] width 16 height 9
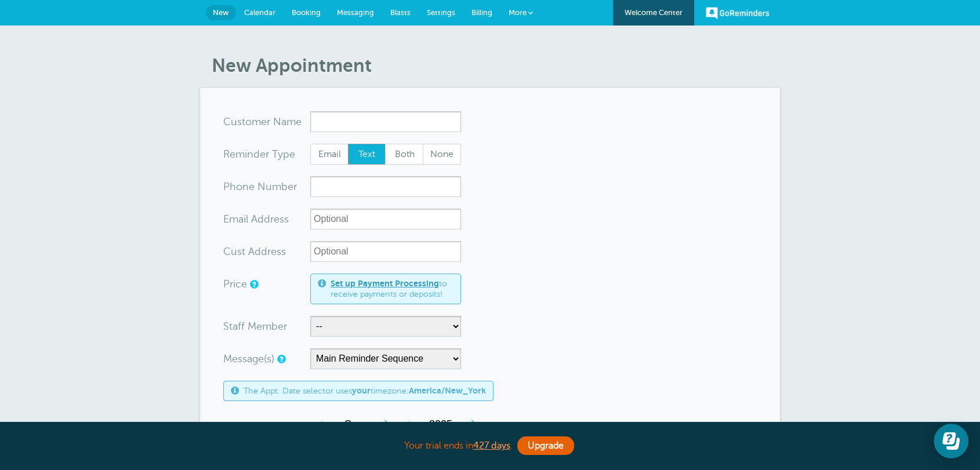
click at [336, 255] on input "Cust Address" at bounding box center [385, 251] width 151 height 21
click at [357, 255] on input "Cust Address" at bounding box center [385, 251] width 151 height 21
click at [274, 17] on link "Calendar" at bounding box center [260, 13] width 48 height 26
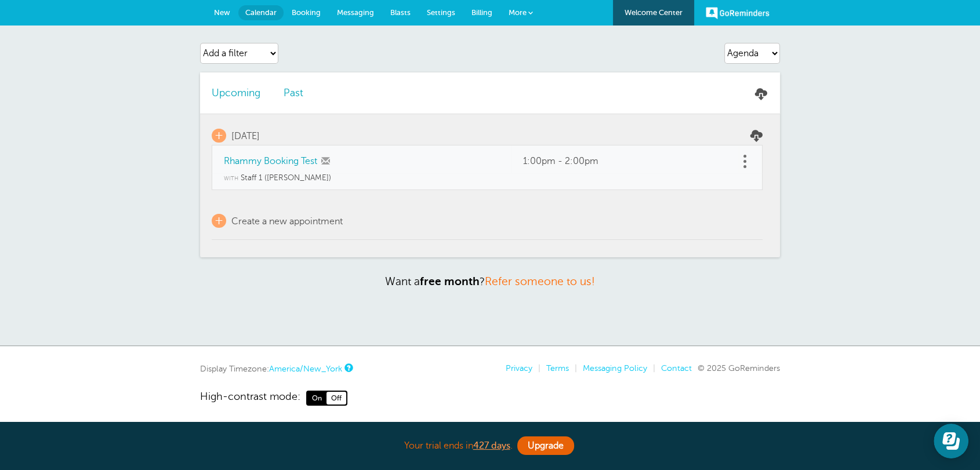
click at [267, 156] on link "Rhammy Booking Test" at bounding box center [270, 161] width 93 height 10
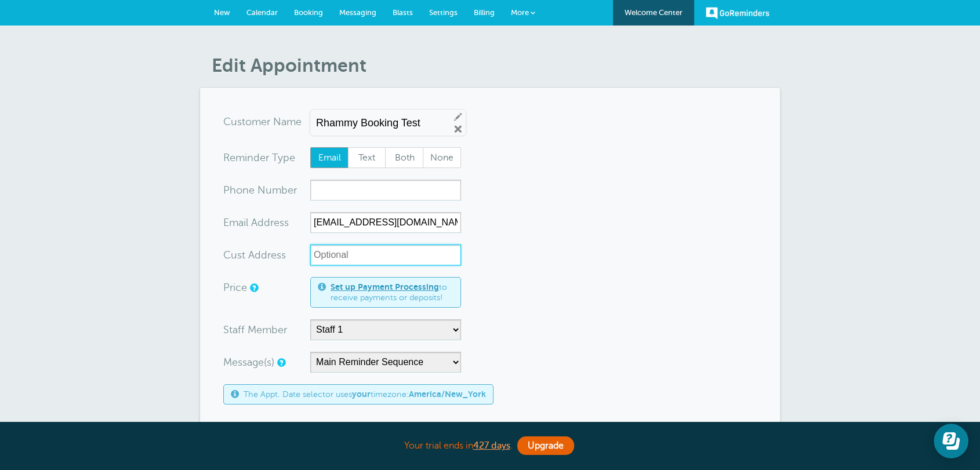
click at [363, 262] on input "Cust Address" at bounding box center [385, 255] width 151 height 21
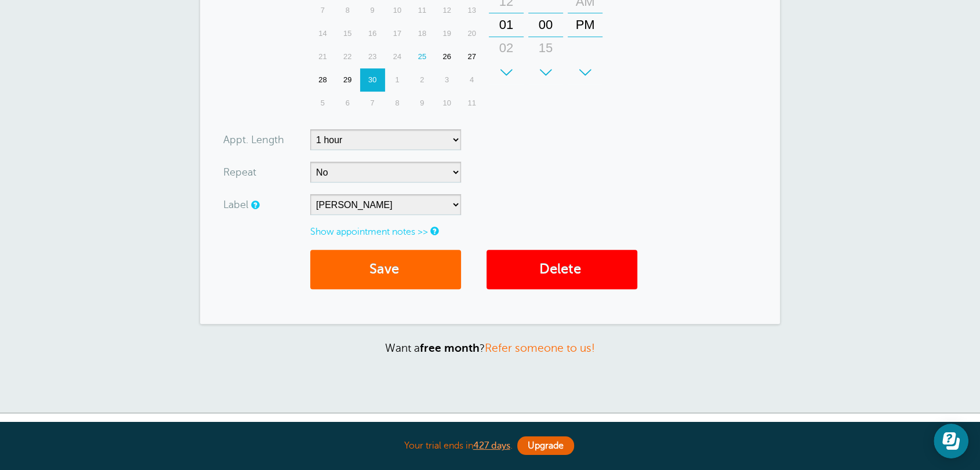
scroll to position [555, 0]
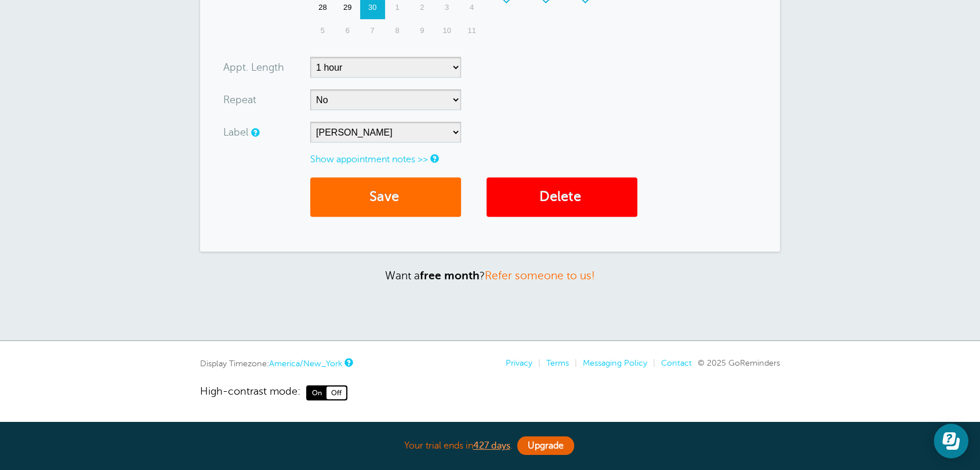
type input "123 Main St"
click at [397, 201] on button "Save" at bounding box center [385, 198] width 151 height 40
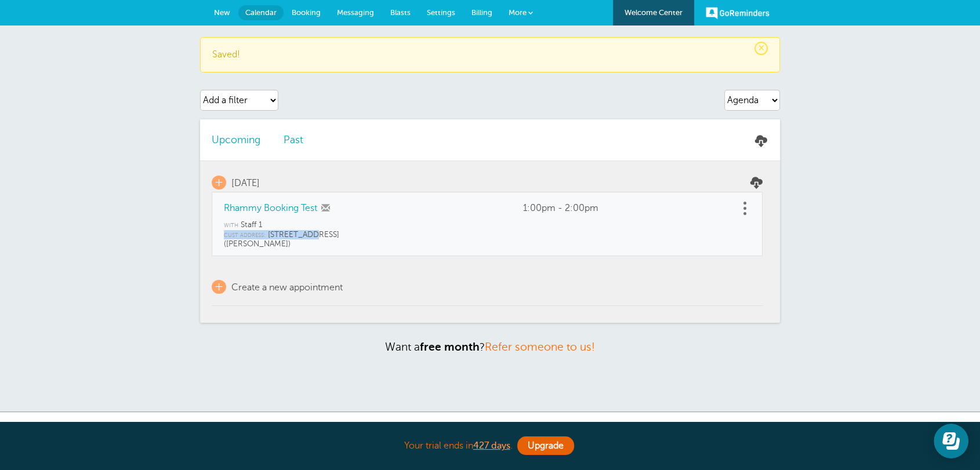
drag, startPoint x: 307, startPoint y: 231, endPoint x: 221, endPoint y: 236, distance: 86.0
click at [221, 236] on td "with Staff 1 Cust Address: 123 Main St (Jess)" at bounding box center [487, 238] width 551 height 36
click at [440, 13] on span "Settings" at bounding box center [441, 12] width 28 height 9
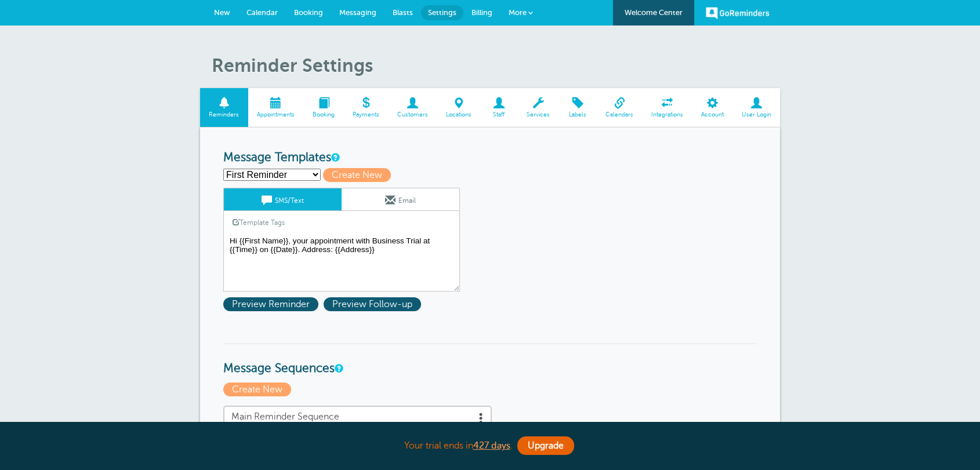
click at [388, 261] on textarea "Hi {{First Name}}, your appointment with Business Trial at {{Time}} on {{Date}}…" at bounding box center [341, 263] width 237 height 58
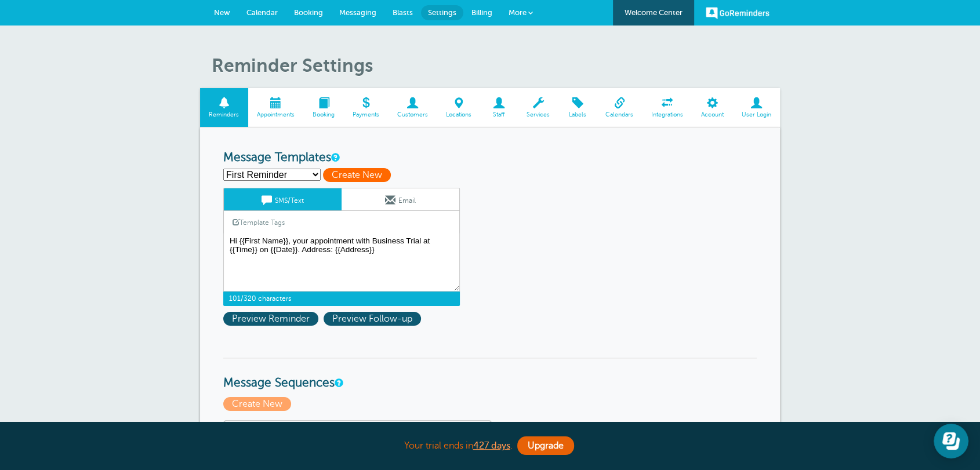
click at [357, 182] on span "Create New" at bounding box center [357, 175] width 68 height 14
select select
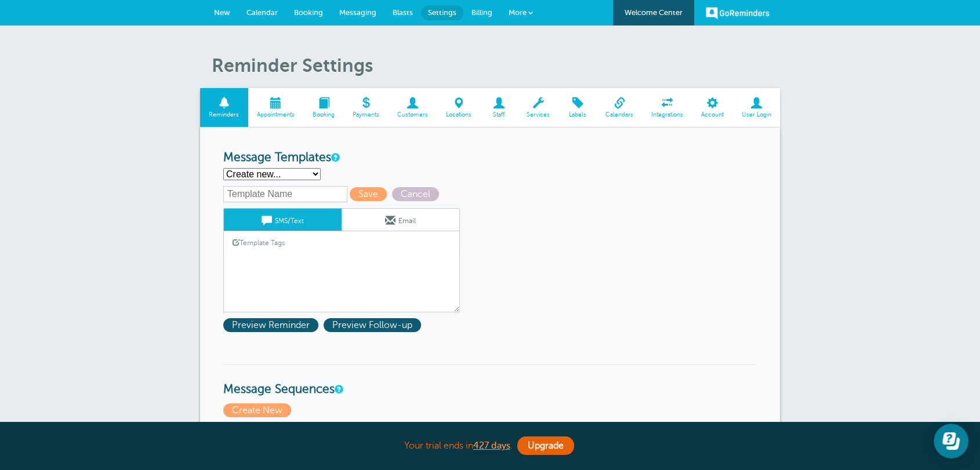
click at [321, 251] on div "Template Tags Copy SMS" at bounding box center [341, 242] width 237 height 23
click at [306, 255] on textarea "Hi {{First Name}}, your appointment with Business Trial at {{Time}} on {{Date}}…" at bounding box center [341, 284] width 237 height 58
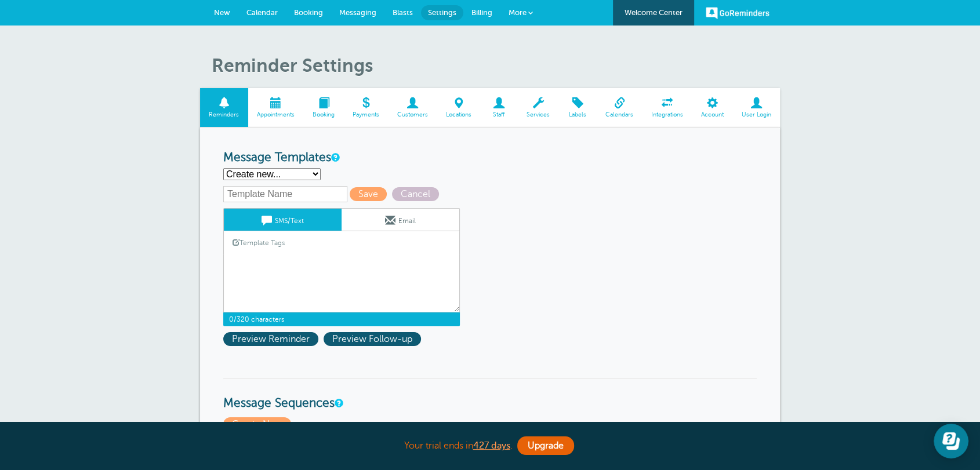
paste textarea "Hi {{First Name}}, Thank you for the opportunity to work with Paint Track on yo…"
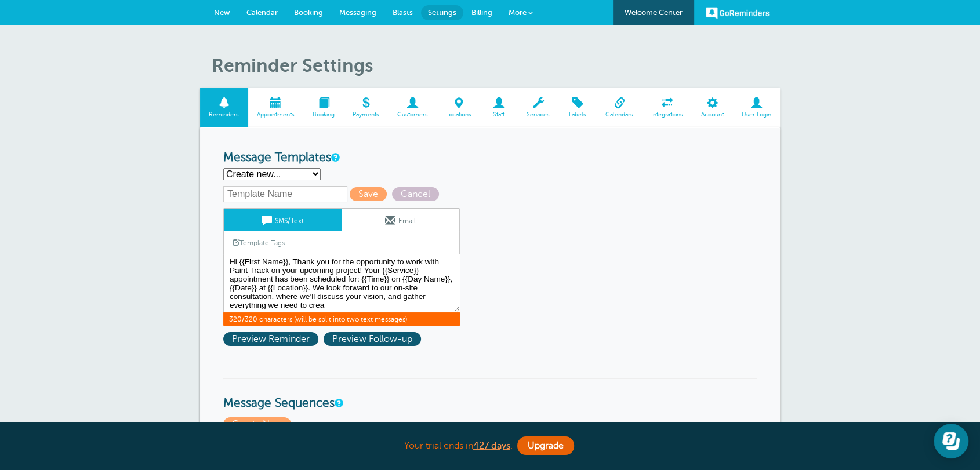
type textarea "Hi {{First Name}}, Thank you for the opportunity to work with Paint Track on yo…"
click at [293, 195] on input "text" at bounding box center [285, 194] width 124 height 16
click at [414, 226] on link "Email" at bounding box center [401, 220] width 118 height 22
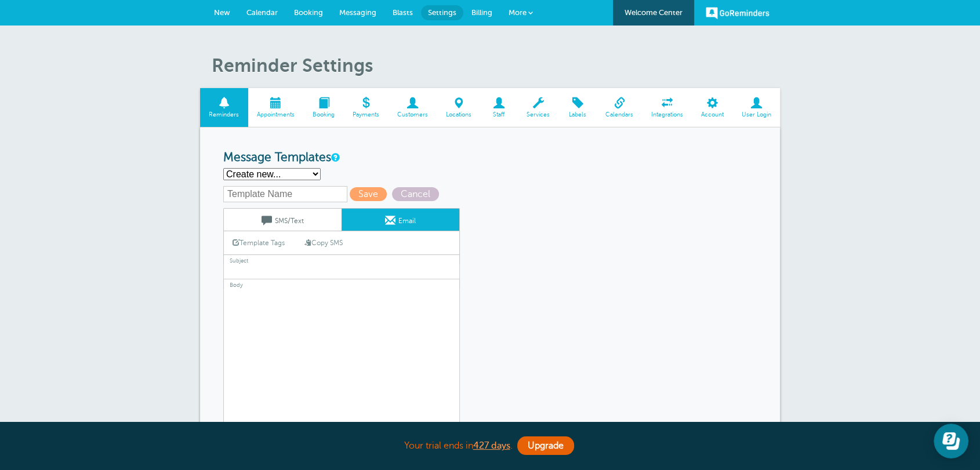
click at [297, 258] on label "Subject" at bounding box center [341, 260] width 237 height 10
click at [292, 260] on label "Subject" at bounding box center [341, 260] width 237 height 10
click at [280, 280] on label "Body" at bounding box center [341, 285] width 237 height 10
drag, startPoint x: 283, startPoint y: 271, endPoint x: 283, endPoint y: 222, distance: 49.3
click at [283, 271] on input "text" at bounding box center [341, 272] width 237 height 15
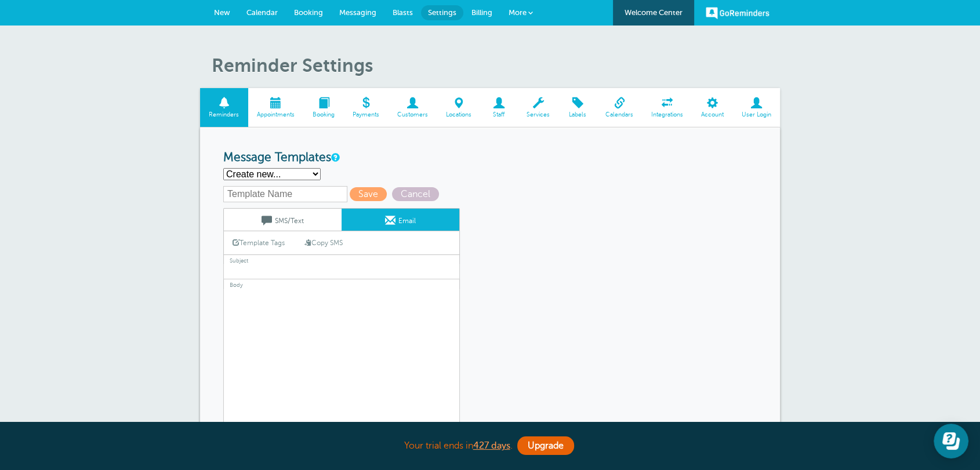
click at [283, 222] on link "SMS/Text" at bounding box center [283, 220] width 118 height 22
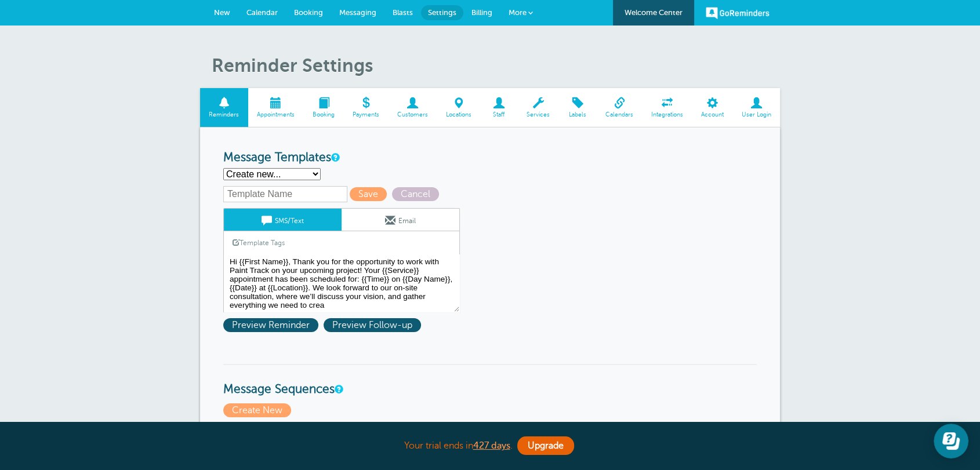
click at [289, 258] on textarea "Hi {{First Name}}, your appointment with Business Trial at {{Time}} on {{Date}}…" at bounding box center [341, 284] width 237 height 58
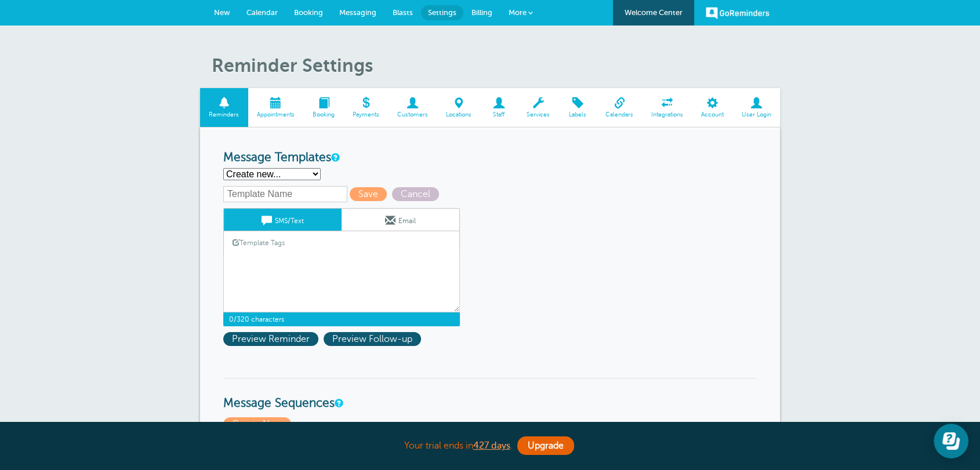
click at [385, 220] on span at bounding box center [390, 220] width 10 height 10
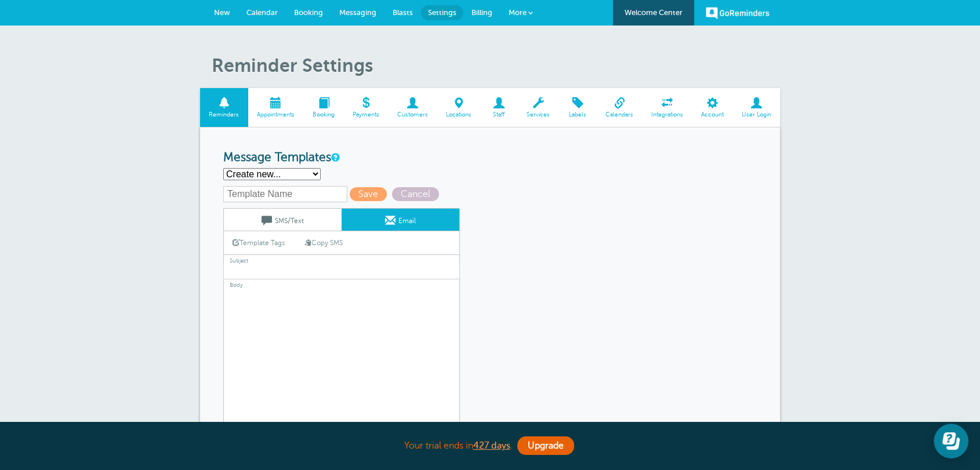
click at [267, 312] on textarea "Hi {{First Name}}, your appointment with Business Trial at {{Time}} on {{Date}}…" at bounding box center [341, 361] width 237 height 145
paste textarea "Please Confirm Your Cabinetry Refinishing Consultation with Paint Track!"
type textarea "Please Confirm Your Cabinetry Refinishing Consultation with Paint Track!"
click at [283, 268] on input "text" at bounding box center [341, 272] width 237 height 15
paste input "Please Confirm Your Cabinetry Refinishing Consultation with Paint Track!"
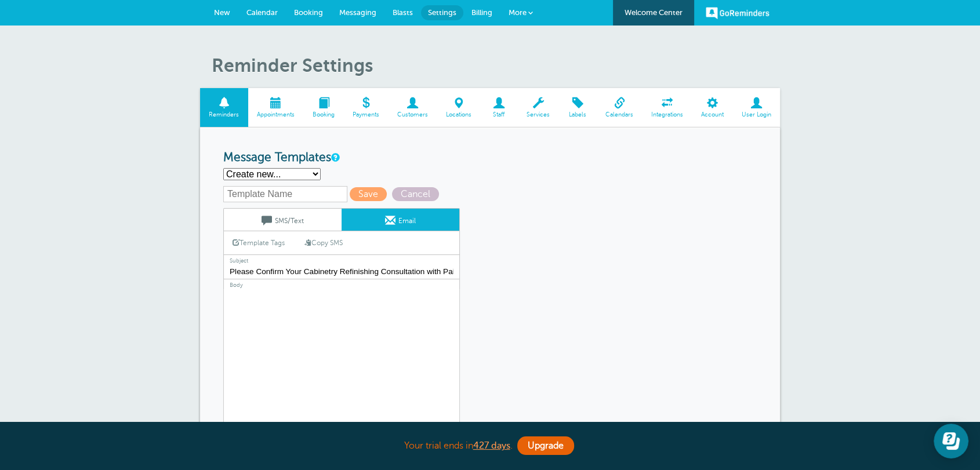
scroll to position [0, 31]
type input "Please Confirm Your Cabinetry Refinishing Consultation with Paint Track!"
click at [309, 300] on textarea "Hi {{First Name}}, your appointment with Business Trial at {{Time}} on {{Date}}…" at bounding box center [341, 361] width 237 height 145
paste textarea "Hi {{First Name}}, Thank you for the opportunity to work with Paint Track on yo…"
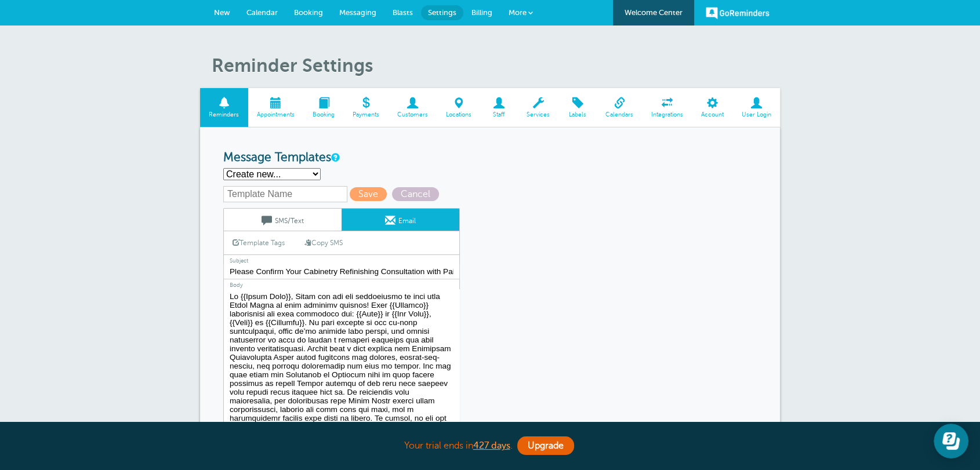
drag, startPoint x: 339, startPoint y: 327, endPoint x: 300, endPoint y: 324, distance: 39.0
click at [300, 324] on textarea "Hi {{First Name}}, your appointment with Business Trial at {{Time}} on {{Date}}…" at bounding box center [341, 361] width 237 height 145
click at [277, 247] on link "Template Tags" at bounding box center [259, 242] width 70 height 23
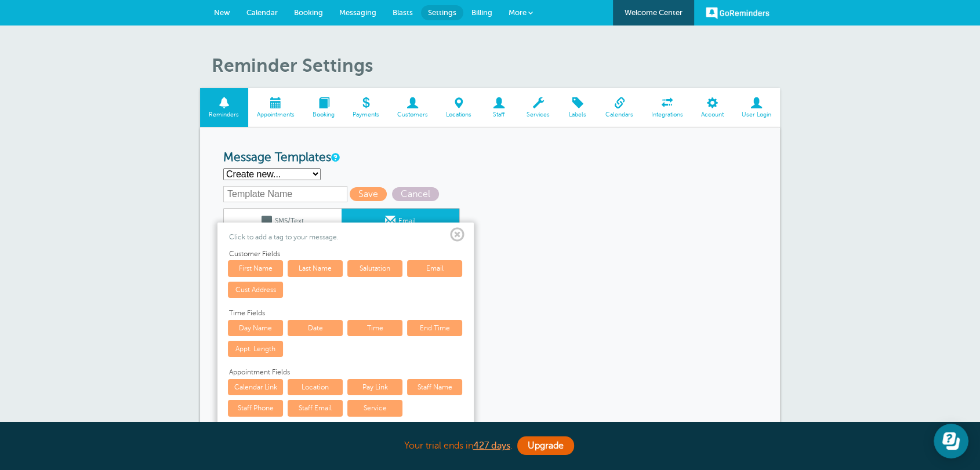
click at [264, 295] on link "Cust Address" at bounding box center [255, 290] width 55 height 16
type textarea "Hi {{First Name}}, Thank you for the opportunity to work with Paint Track on yo…"
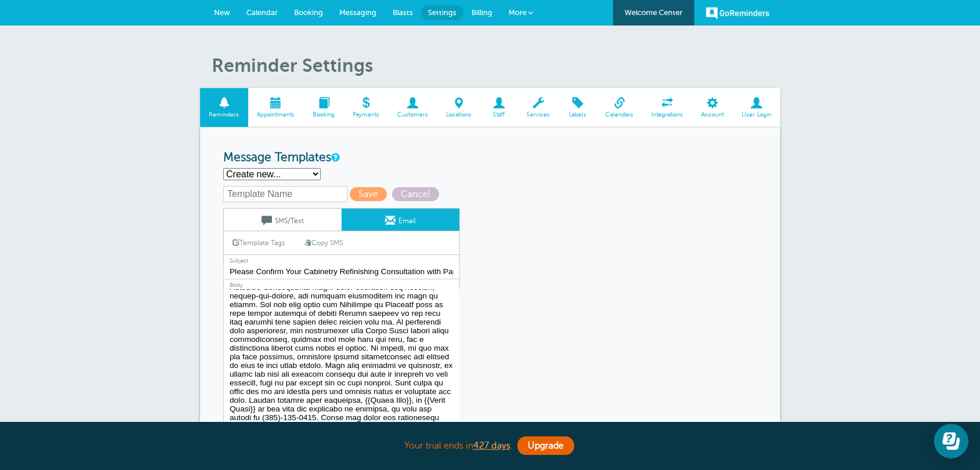
click at [430, 186] on div "Save Cancel SMS/Text Email Template Tags Copy SMS Click to add a tag to your me…" at bounding box center [356, 310] width 267 height 248
click at [425, 191] on span "Cancel" at bounding box center [415, 194] width 47 height 14
select select "142289"
type input "Appointment Scheduled!"
type textarea "Hi {{First Name}}, your appointment with Business Trial at {{Time}} on {{Date}}…"
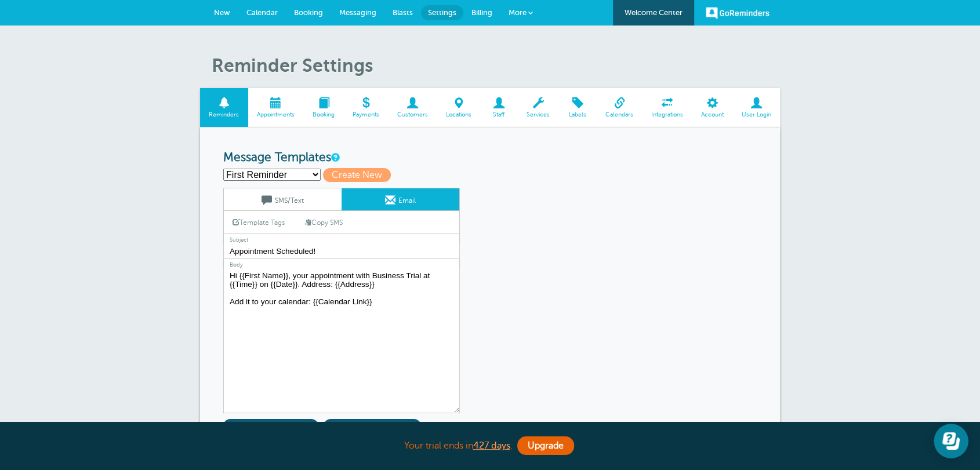
click at [590, 163] on h3 "Message Templates" at bounding box center [490, 158] width 534 height 15
click at [405, 312] on textarea "Hi {{First Name}}, your appointment with Business Trial at {{Time}} on {{Date}}…" at bounding box center [341, 341] width 237 height 145
click at [346, 176] on span "Create New" at bounding box center [357, 175] width 68 height 14
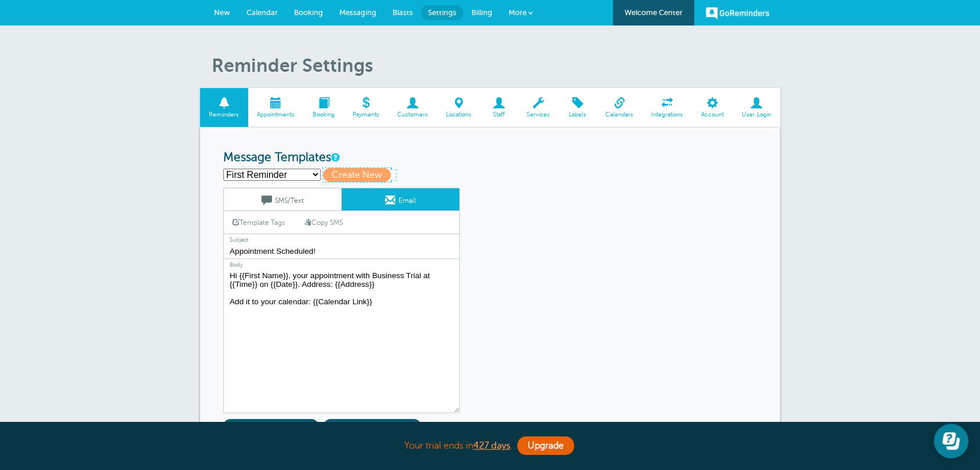
select select
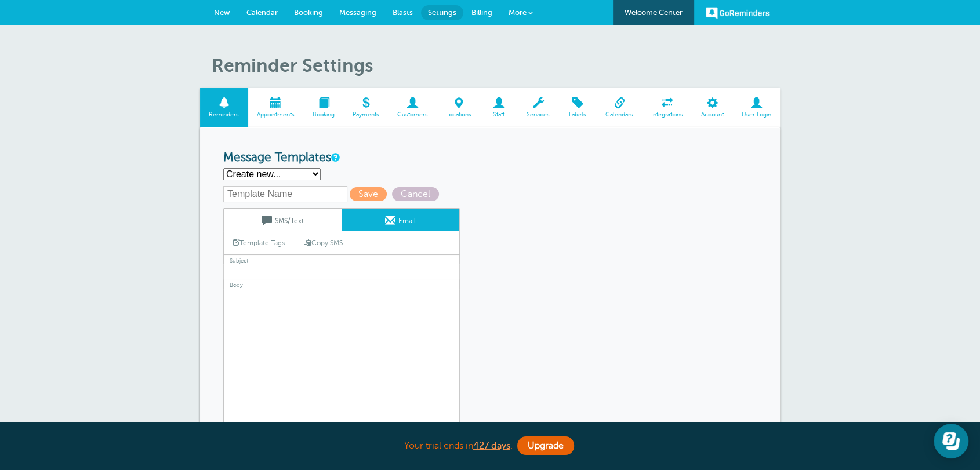
click at [310, 324] on textarea "Hi {{First Name}}, your appointment with Business Trial at {{Time}} on {{Date}}…" at bounding box center [341, 361] width 237 height 145
drag, startPoint x: 318, startPoint y: 339, endPoint x: 308, endPoint y: 331, distance: 12.4
click at [318, 339] on textarea "Hi {{First Name}}, your appointment with Business Trial at {{Time}} on {{Date}}…" at bounding box center [341, 361] width 237 height 145
paste textarea "Paint Track Cabinetry Refinishing Guide"
click at [335, 296] on textarea "Hi {{First Name}}, your appointment with Business Trial at {{Time}} on {{Date}}…" at bounding box center [341, 361] width 237 height 145
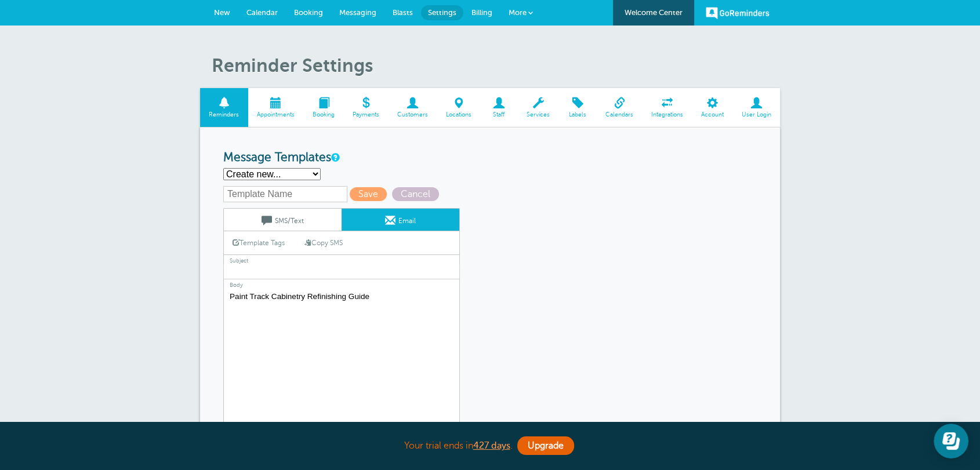
click at [330, 296] on textarea "Hi {{First Name}}, your appointment with Business Trial at {{Time}} on {{Date}}…" at bounding box center [341, 361] width 237 height 145
click at [244, 332] on textarea "Hi {{First Name}}, your appointment with Business Trial at {{Time}} on {{Date}}…" at bounding box center [341, 361] width 237 height 145
click at [378, 318] on textarea "Hi {{First Name}}, your appointment with Business Trial at {{Time}} on {{Date}}…" at bounding box center [341, 361] width 237 height 145
paste textarea "https://docs.google.com/presentation/d/1kzchMRf06F_4WggOA9pQnZ3Q2wNwIOB2b_oXlX3…"
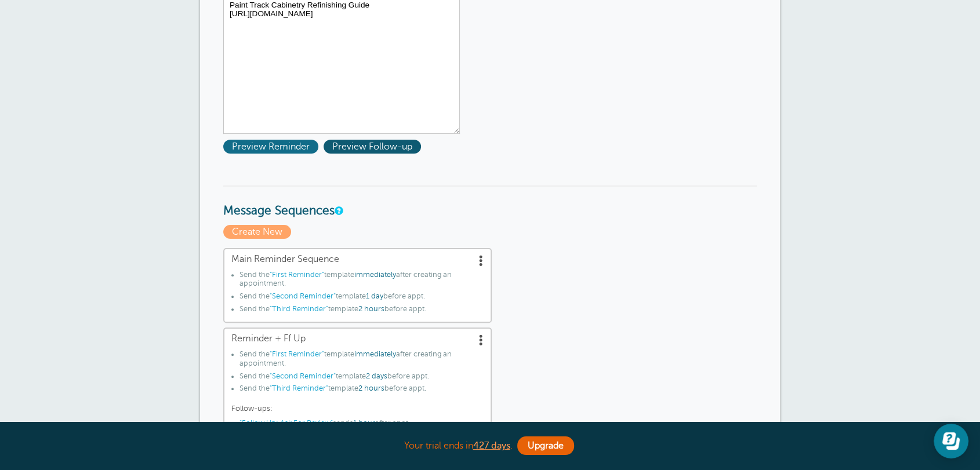
type textarea "Click the link below: Paint Track Cabinetry Refinishing Guide https://docs.goog…"
click at [292, 153] on span "Preview Reminder" at bounding box center [270, 147] width 95 height 14
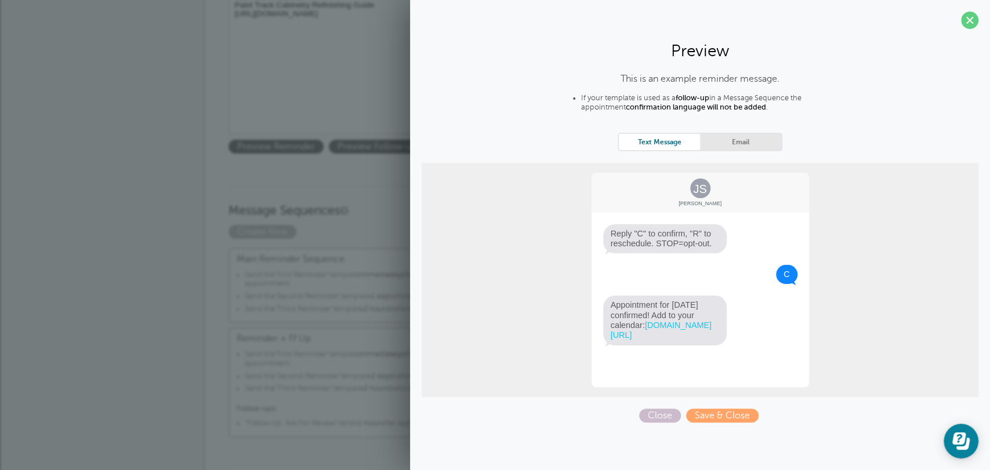
click at [285, 186] on h3 "Message Sequences" at bounding box center [496, 202] width 534 height 33
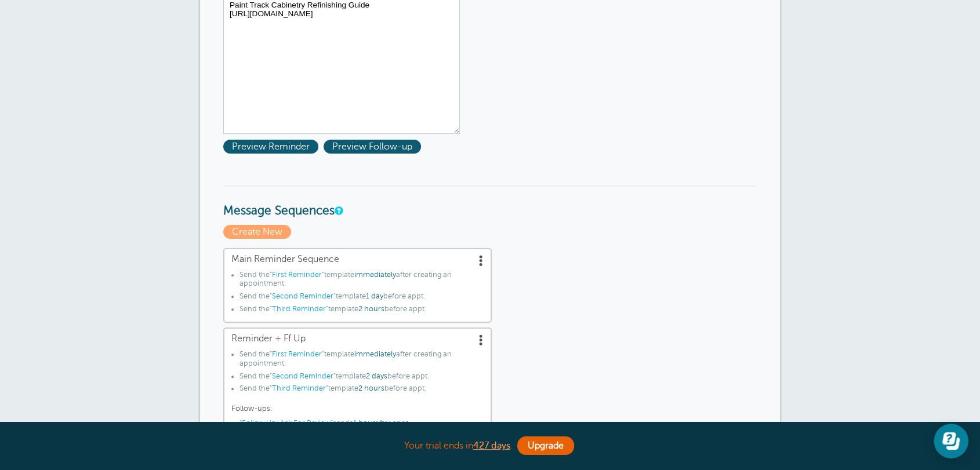
scroll to position [150, 0]
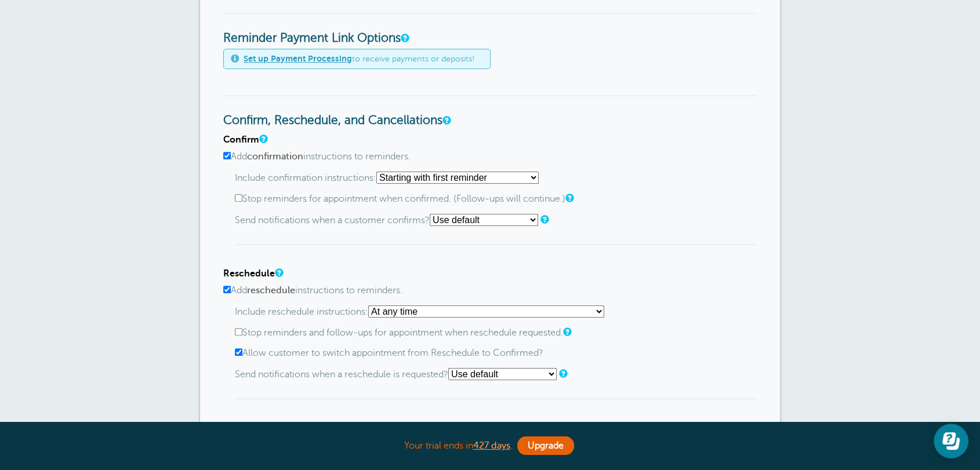
scroll to position [902, 0]
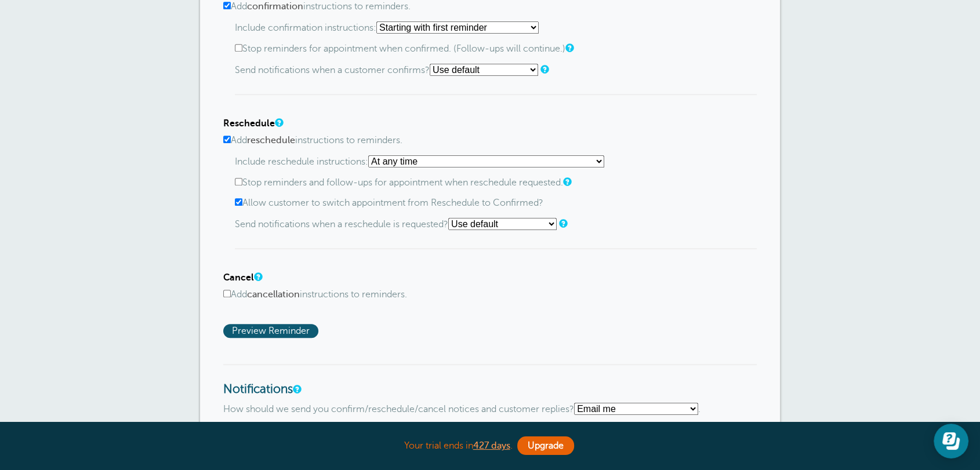
click at [427, 156] on select "At any time If reminder more than 1 day away from appointment If reminder more …" at bounding box center [486, 161] width 236 height 12
select select "1"
click at [372, 155] on select "At any time If reminder more than 1 day away from appointment If reminder more …" at bounding box center [486, 161] width 236 height 12
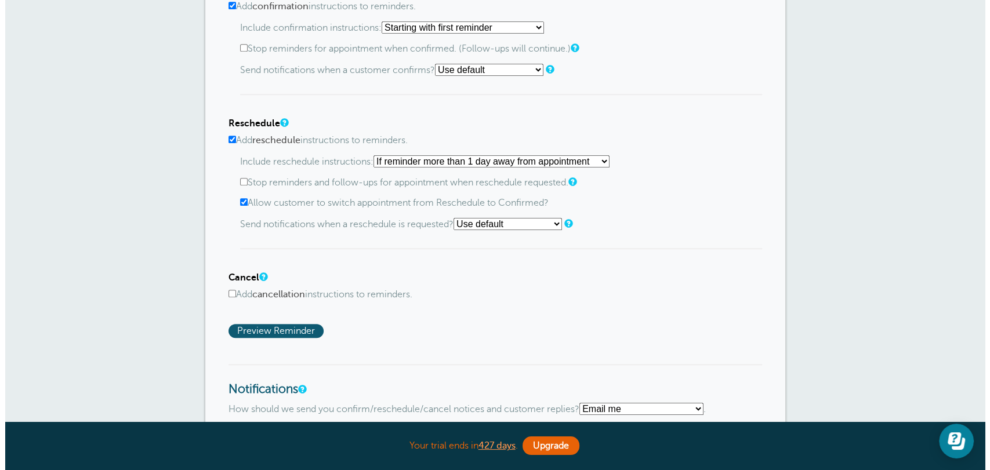
scroll to position [1053, 0]
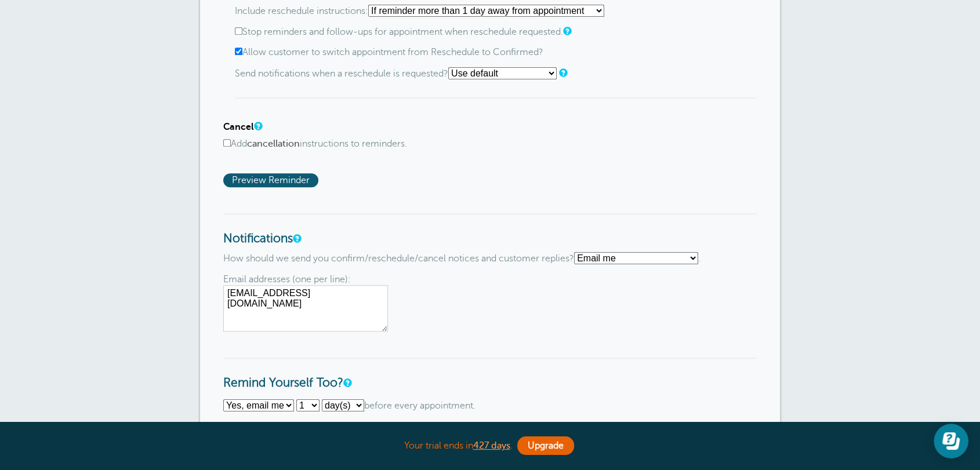
click at [224, 141] on input "Add cancellation instructions to reminders." at bounding box center [227, 143] width 8 height 8
checkbox input "true"
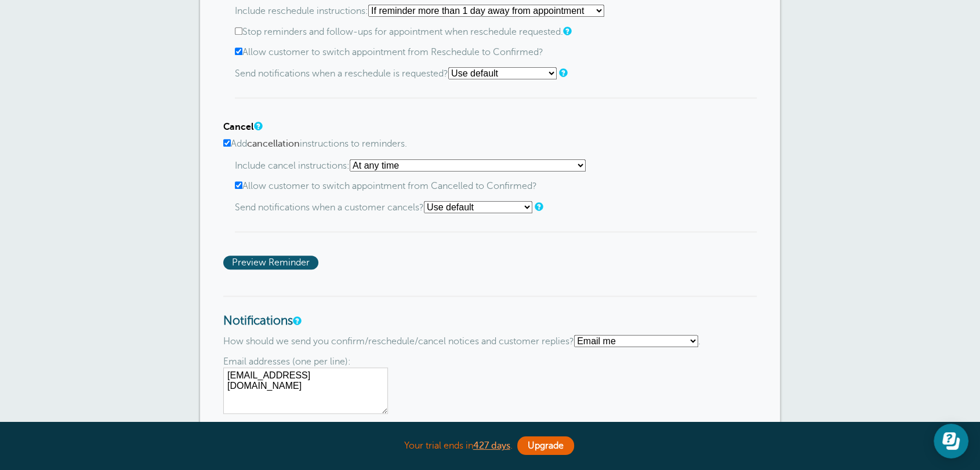
click at [475, 165] on select "At any time If reminder more than 1 day away from appointment If reminder more …" at bounding box center [468, 166] width 236 height 12
click at [353, 160] on select "At any time If reminder more than 1 day away from appointment If reminder more …" at bounding box center [468, 166] width 236 height 12
click at [288, 266] on span "Preview Reminder" at bounding box center [270, 263] width 95 height 14
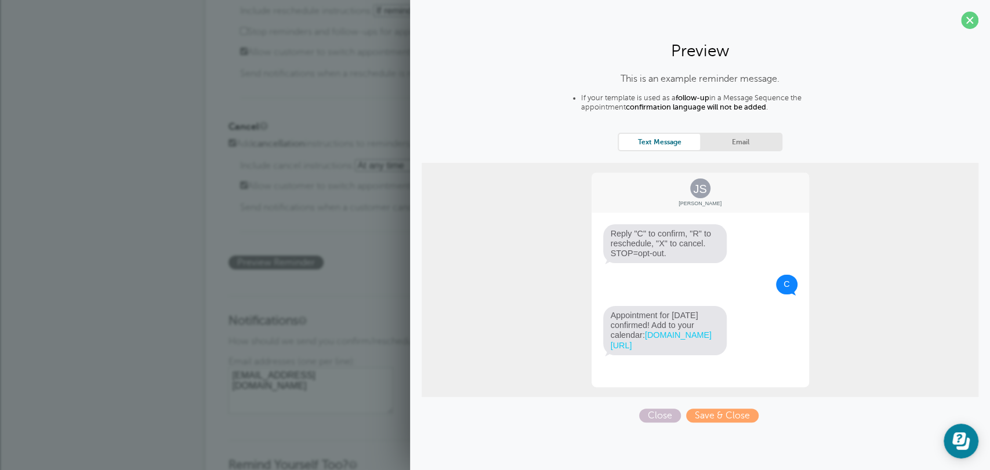
click at [722, 143] on link "Email" at bounding box center [740, 142] width 81 height 16
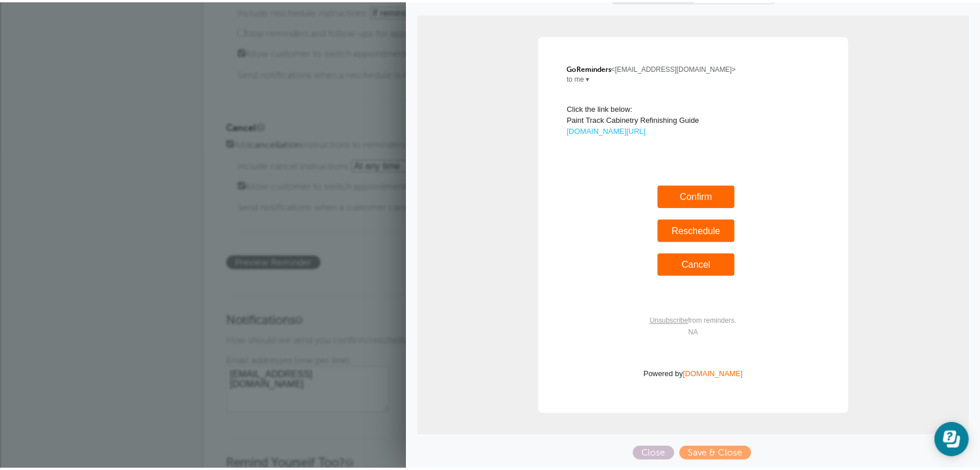
scroll to position [0, 0]
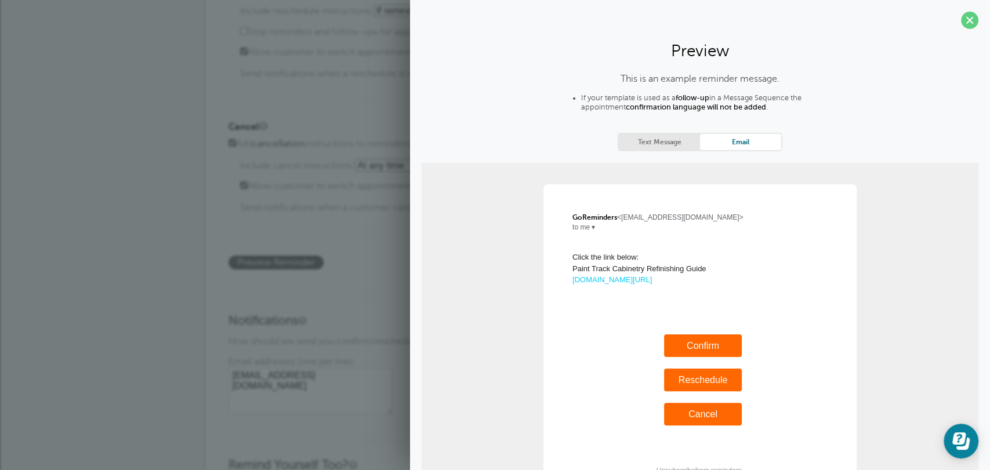
click at [591, 284] on link "docs.google.com/presentation/d/1kzchMRf06F_4WggOA9pQnZ3Q2wNwIOB2b_oXlX3ixms/edi…" at bounding box center [612, 280] width 79 height 9
click at [643, 144] on link "Text Message" at bounding box center [659, 142] width 81 height 16
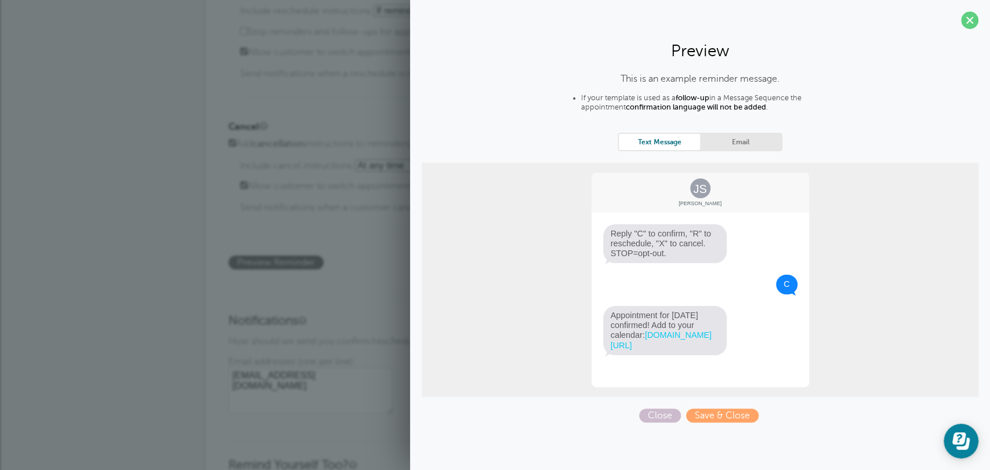
drag, startPoint x: 620, startPoint y: 228, endPoint x: 673, endPoint y: 258, distance: 61.0
click at [673, 258] on span "Reply "C" to confirm, "R" to reschedule, "X" to cancel. STOP=opt-out." at bounding box center [665, 243] width 124 height 39
click at [642, 413] on span "Close" at bounding box center [660, 416] width 42 height 14
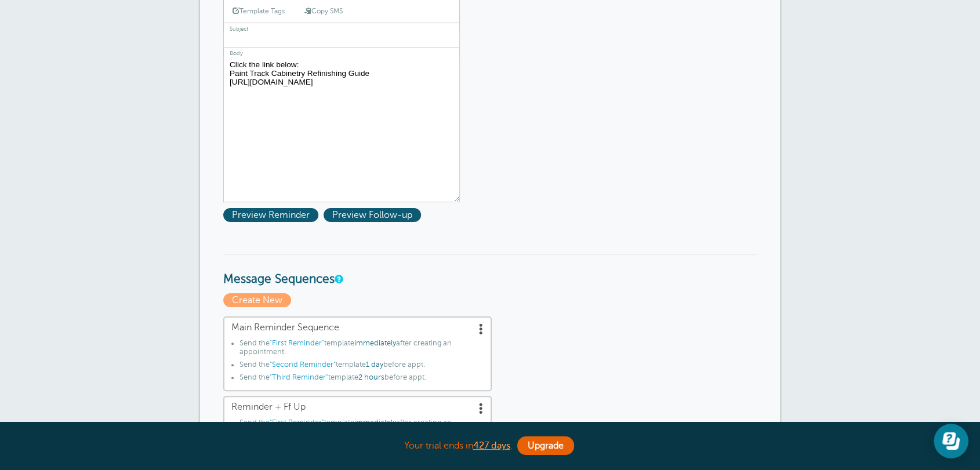
scroll to position [150, 0]
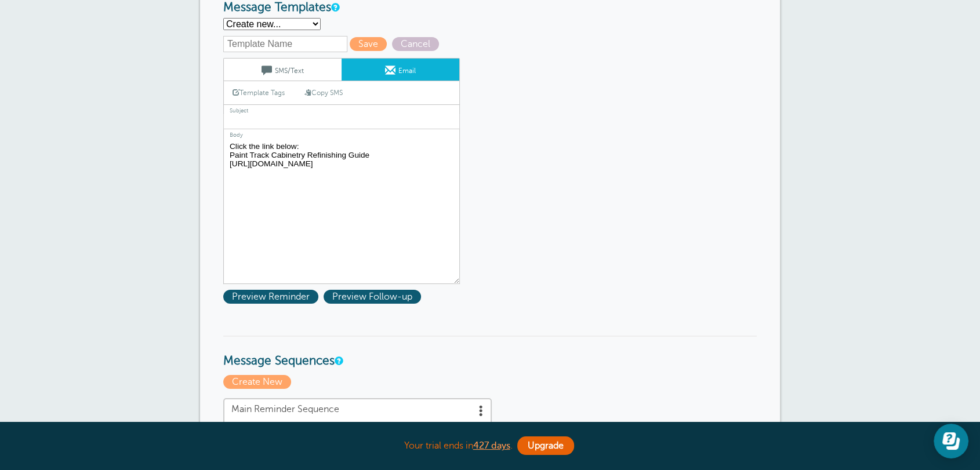
click at [447, 187] on textarea "Hi {{First Name}}, your appointment with Business Trial at {{Time}} on {{Date}}…" at bounding box center [341, 211] width 237 height 145
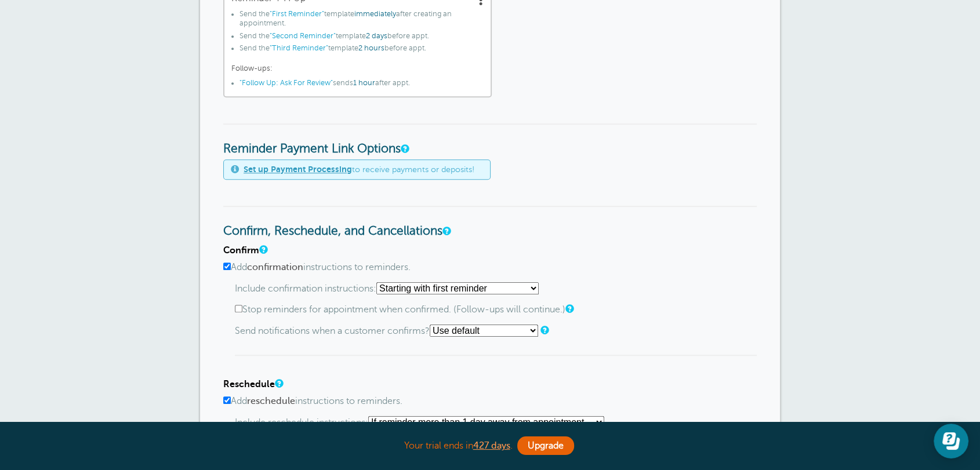
scroll to position [902, 0]
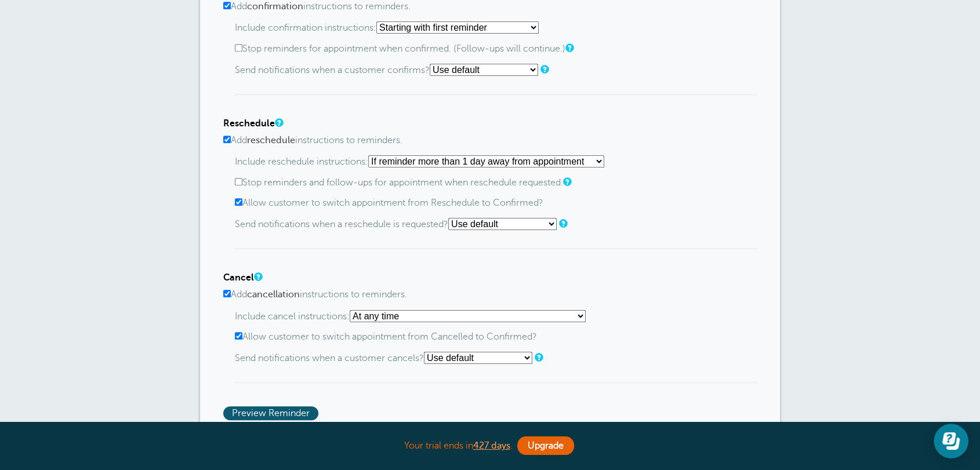
click at [222, 139] on div "Reminder Schedule 1st reminder: Immediately 1 2 3 4 5 6 7 8 9 10 11 12 13 14 15…" at bounding box center [490, 16] width 580 height 1581
click at [228, 140] on input "Add reschedule instructions to reminders." at bounding box center [227, 140] width 8 height 8
checkbox input "false"
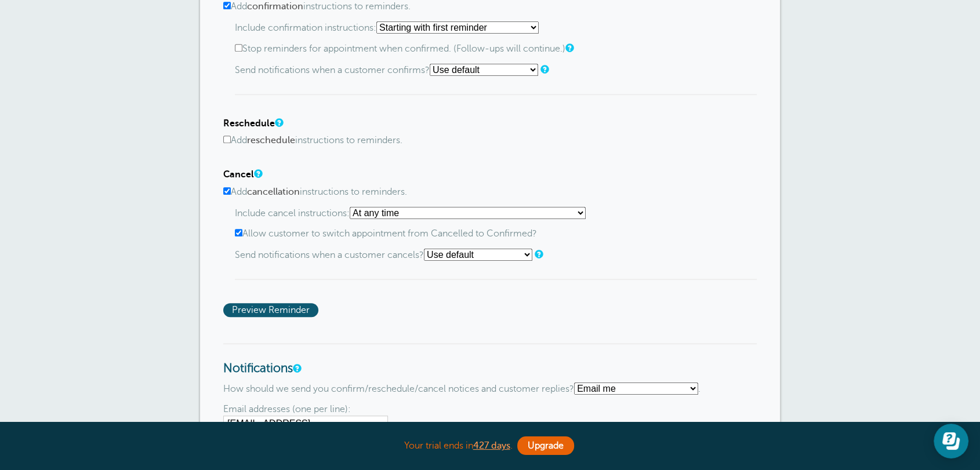
click at [227, 187] on input "Add cancellation instructions to reminders." at bounding box center [227, 191] width 8 height 8
checkbox input "false"
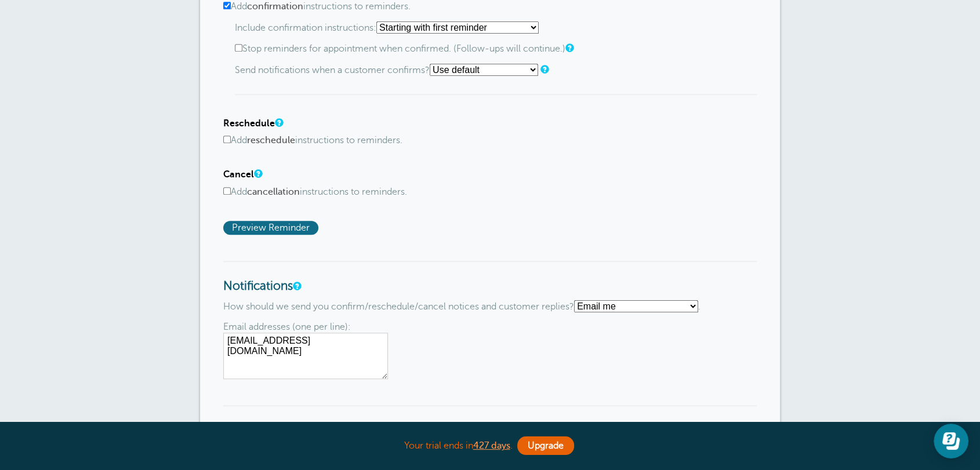
click at [251, 223] on span "Preview Reminder" at bounding box center [270, 228] width 95 height 14
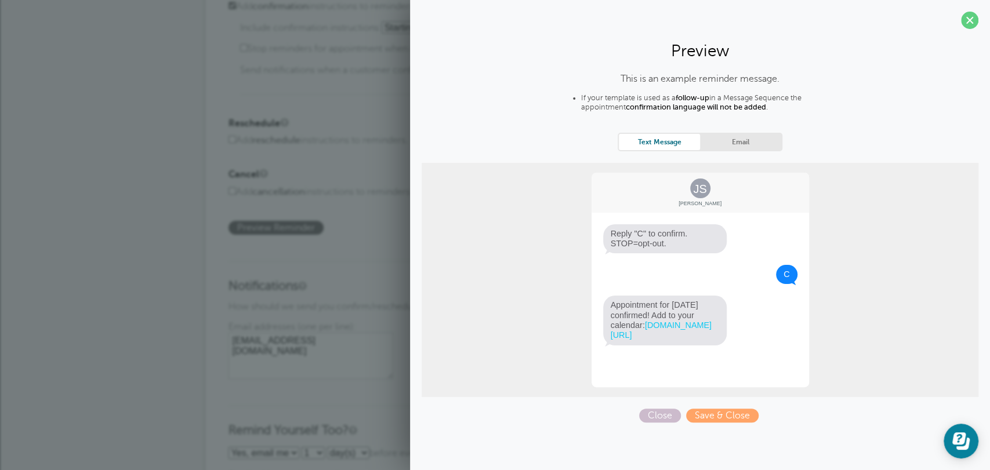
click at [719, 132] on div "This is an example reminder message. If your template is used as a follow-up in…" at bounding box center [700, 248] width 557 height 349
click at [719, 134] on link "Email" at bounding box center [740, 142] width 81 height 16
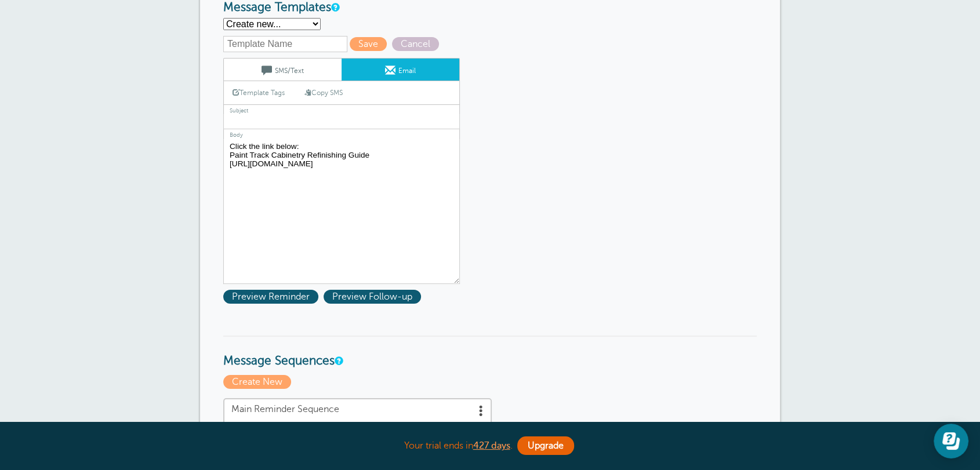
scroll to position [0, 0]
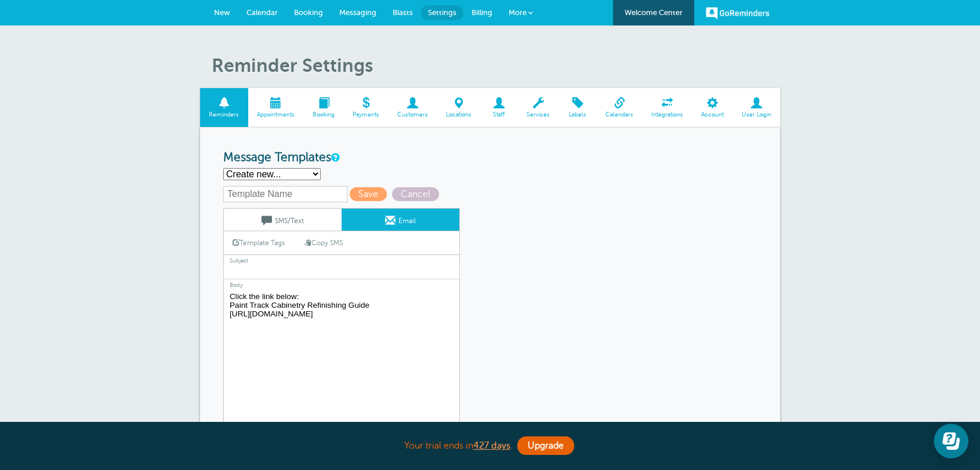
click at [453, 337] on textarea "Hi {{First Name}}, your appointment with Business Trial at {{Time}} on {{Date}}…" at bounding box center [341, 361] width 237 height 145
type textarea "Click the link below: Paint Track Cabinetry Refinishing Guide https://docs.goog…"
click at [404, 194] on span "Cancel" at bounding box center [415, 194] width 47 height 14
select select "142289"
type input "Appointment Scheduled!"
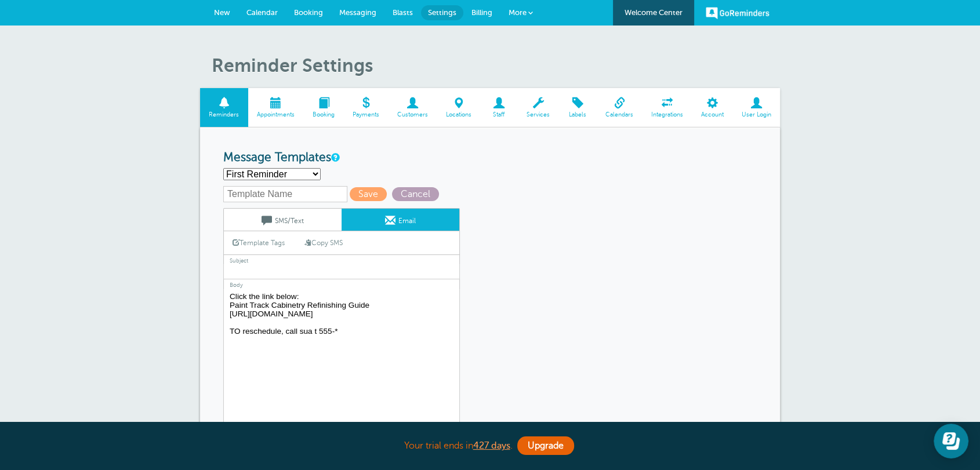
type textarea "Hi {{First Name}}, your appointment with Business Trial at {{Time}} on {{Date}}…"
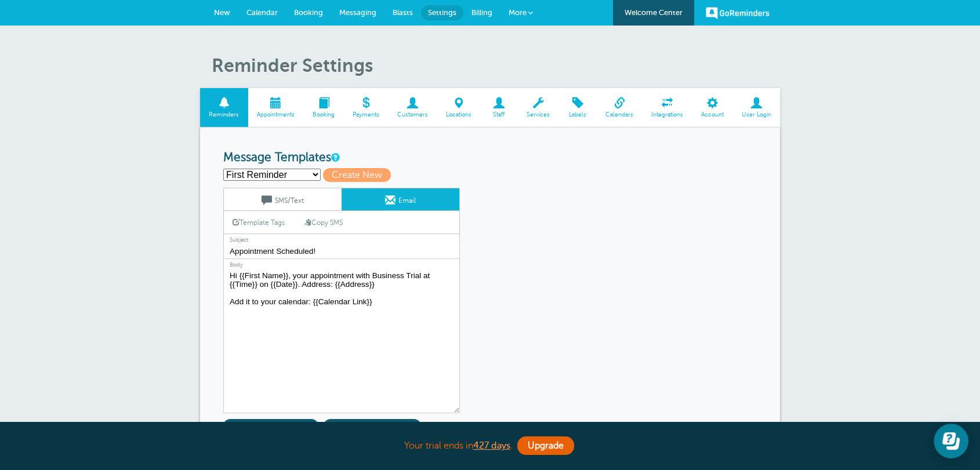
click at [424, 303] on textarea "Hi {{First Name}}, your appointment with Business Trial at {{Time}} on {{Date}}…" at bounding box center [341, 341] width 237 height 145
click at [218, 9] on span "New" at bounding box center [222, 12] width 16 height 9
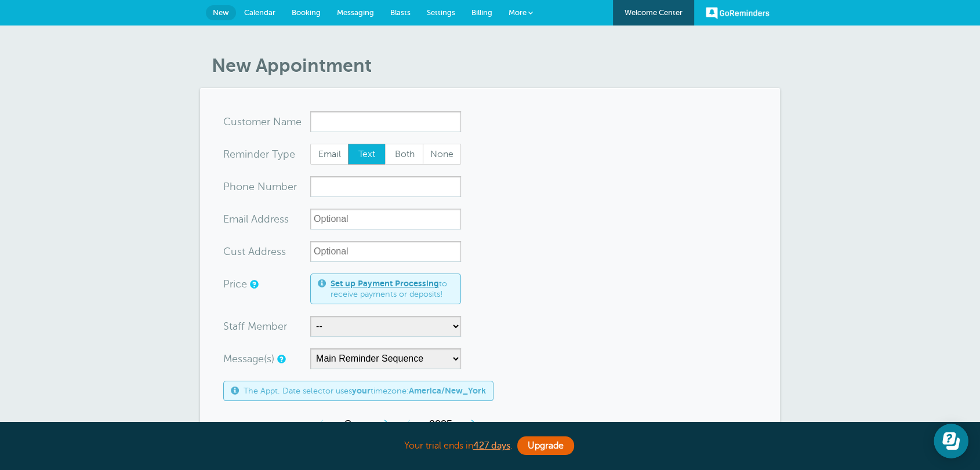
click at [560, 139] on form "You are creating a new customer. To use an existing customer select one from th…" at bounding box center [490, 462] width 534 height 703
click at [447, 15] on span "Settings" at bounding box center [441, 12] width 28 height 9
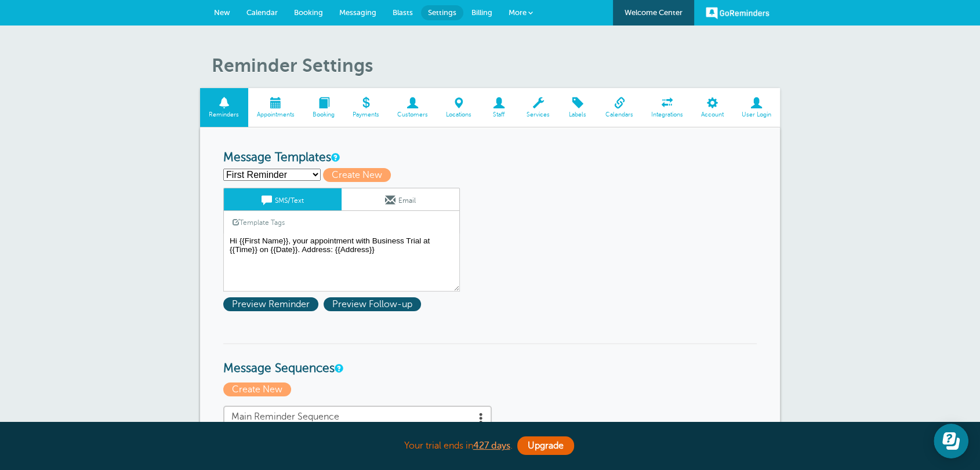
click at [656, 112] on span "Integrations" at bounding box center [668, 114] width 38 height 7
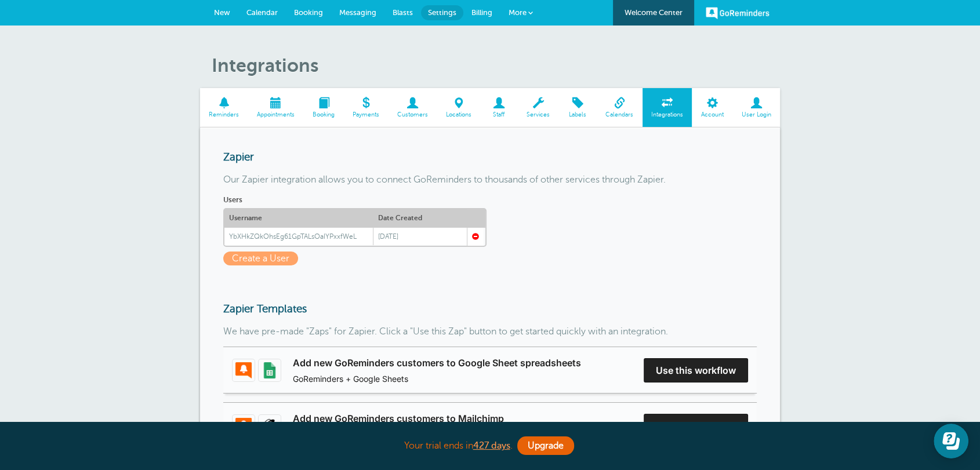
click at [523, 11] on span "More" at bounding box center [518, 12] width 18 height 9
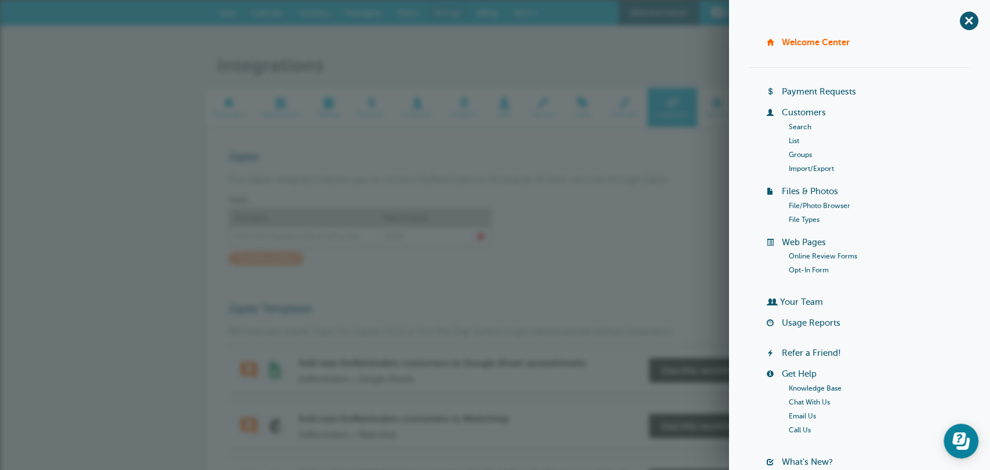
click at [802, 168] on link "Import/Export" at bounding box center [811, 169] width 45 height 8
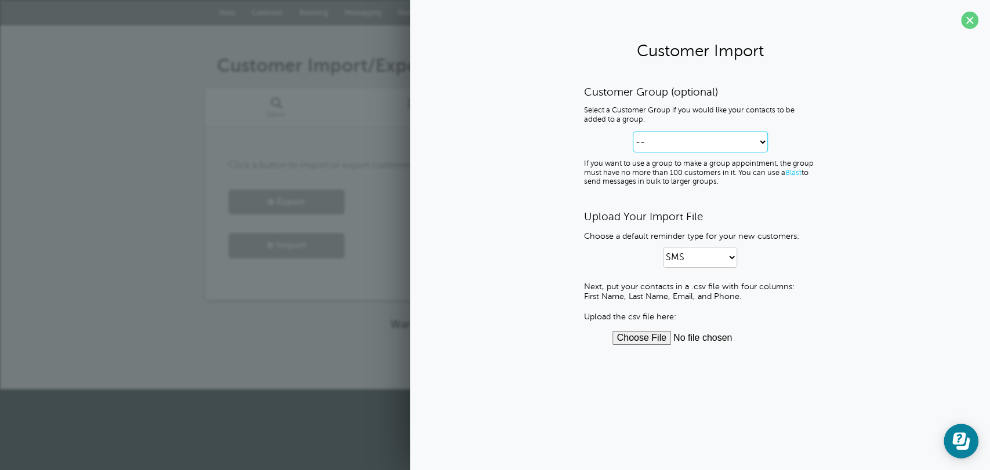
click at [660, 145] on select "-- Create new Customer Group Group 1 Group 2" at bounding box center [700, 142] width 135 height 21
click at [658, 144] on select "-- Create new Customer Group Group 1 Group 2" at bounding box center [700, 142] width 135 height 21
click at [692, 262] on select "SMS Email SMS and Email" at bounding box center [700, 257] width 74 height 21
select select "3"
click at [663, 247] on select "SMS Email SMS and Email" at bounding box center [700, 257] width 74 height 21
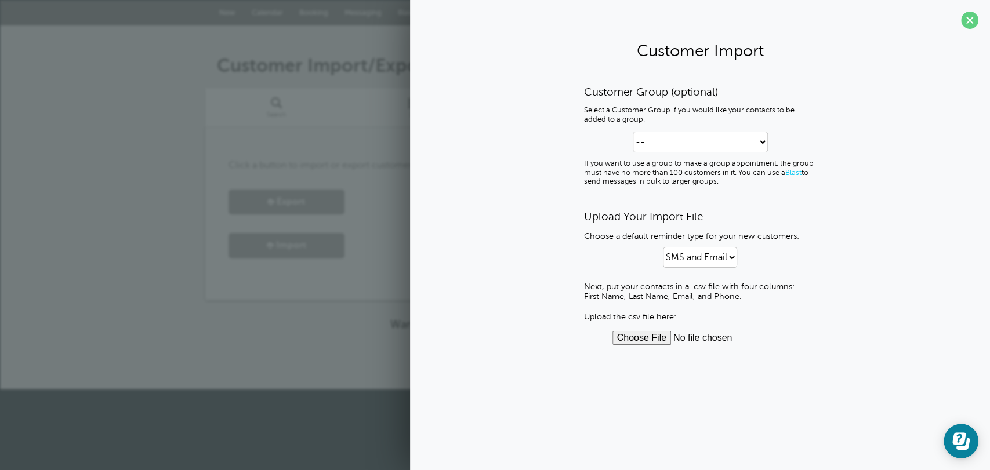
drag, startPoint x: 584, startPoint y: 296, endPoint x: 746, endPoint y: 298, distance: 162.4
click at [746, 298] on p "Next, put your contacts in a .csv file with four columns: First Name, Last Name…" at bounding box center [700, 302] width 232 height 40
click at [348, 338] on div "Customer Import/Export Search List Groups Import/Export Click a button to impor…" at bounding box center [495, 208] width 990 height 364
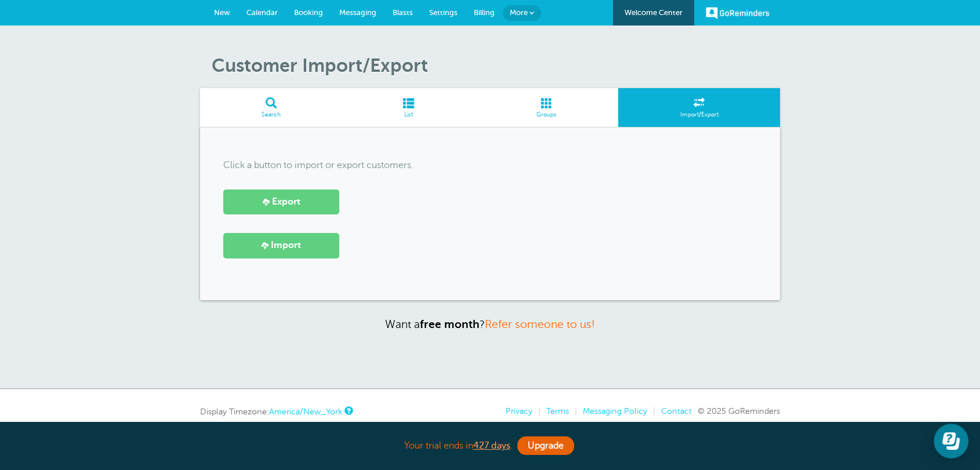
click at [224, 12] on span "New" at bounding box center [222, 12] width 16 height 9
